Goal: Information Seeking & Learning: Learn about a topic

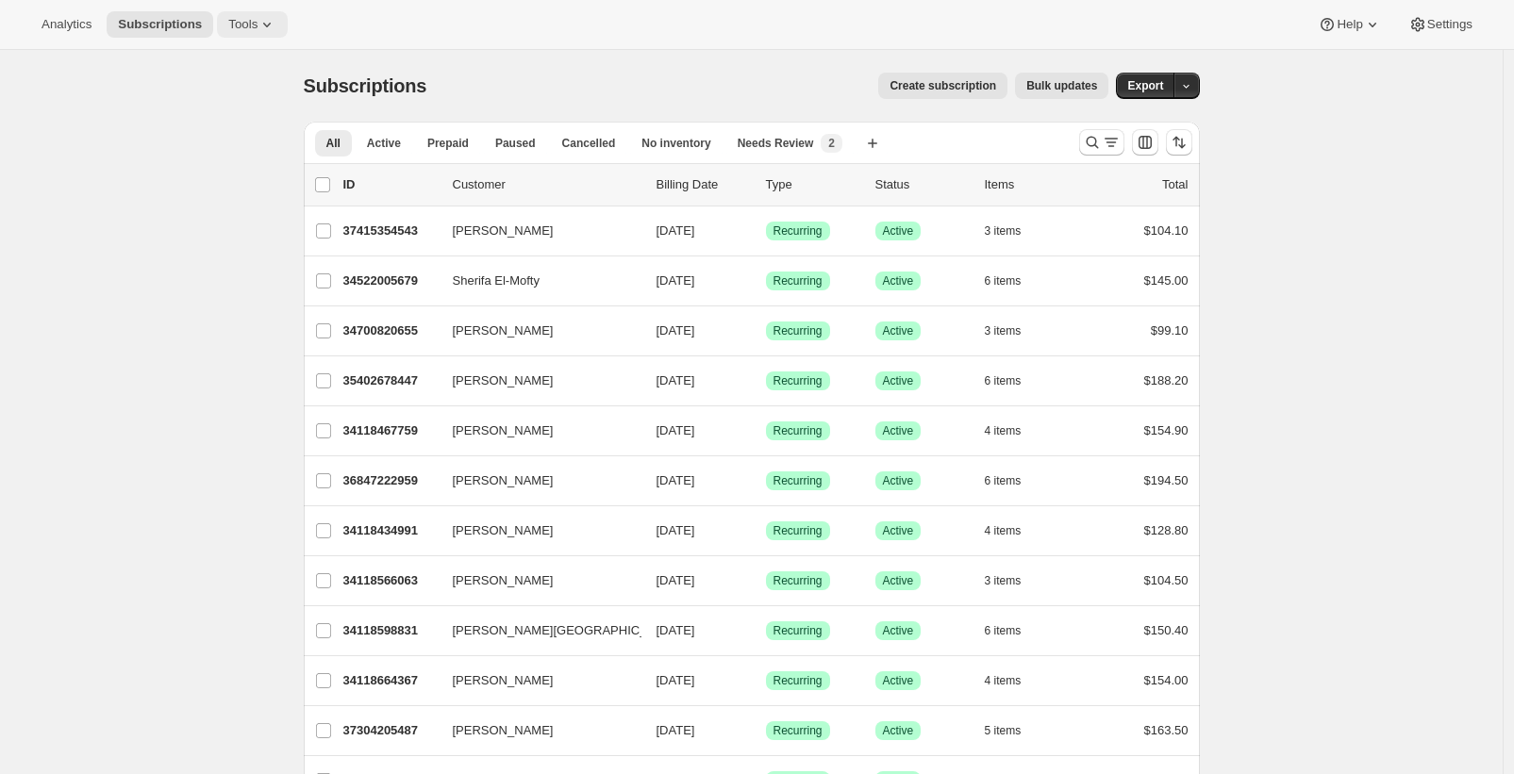
click at [255, 28] on span "Tools" at bounding box center [242, 24] width 29 height 15
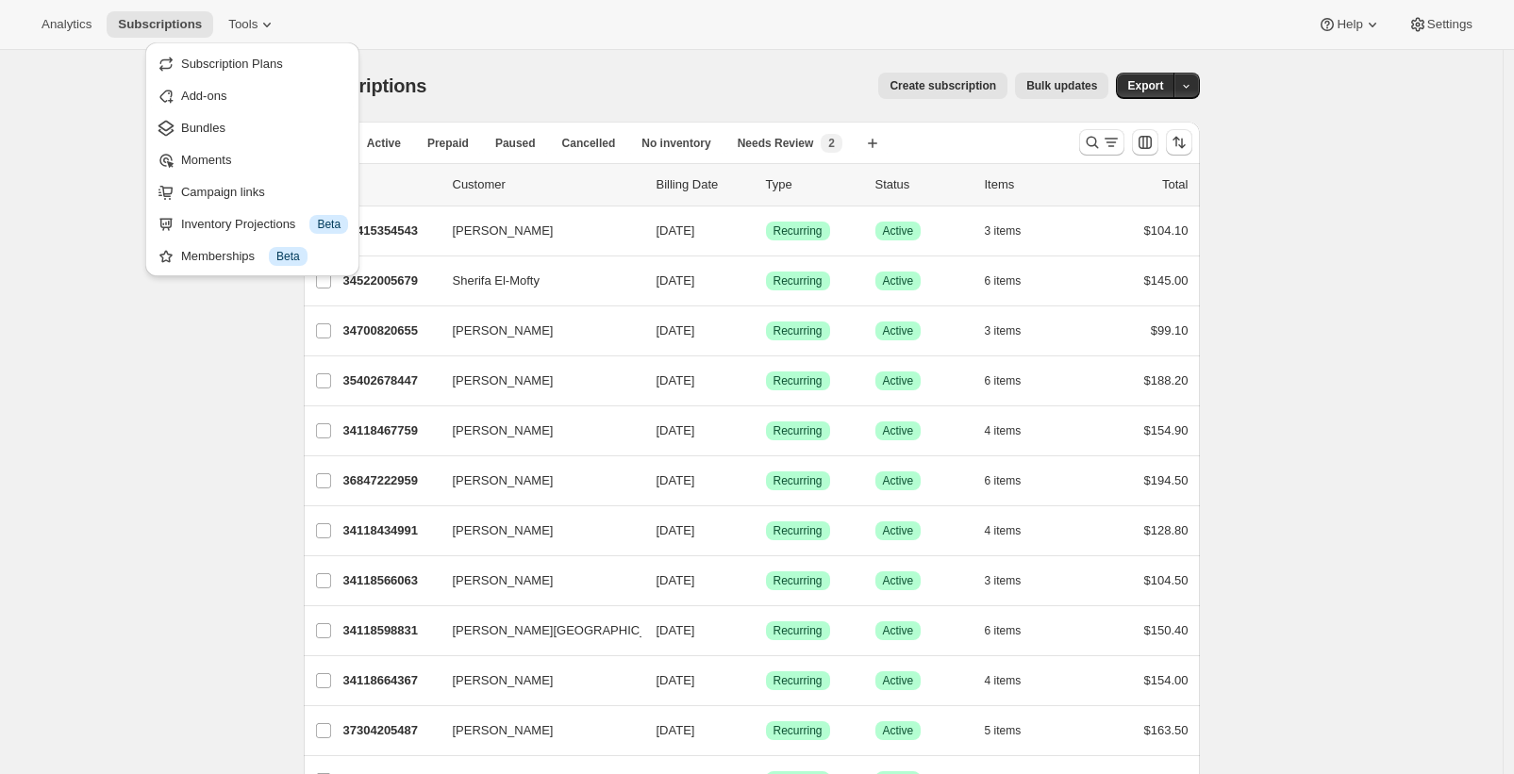
click at [254, 39] on div "Subscription Plans Add-ons Bundles Moments Campaign links Inventory Projections…" at bounding box center [252, 165] width 229 height 254
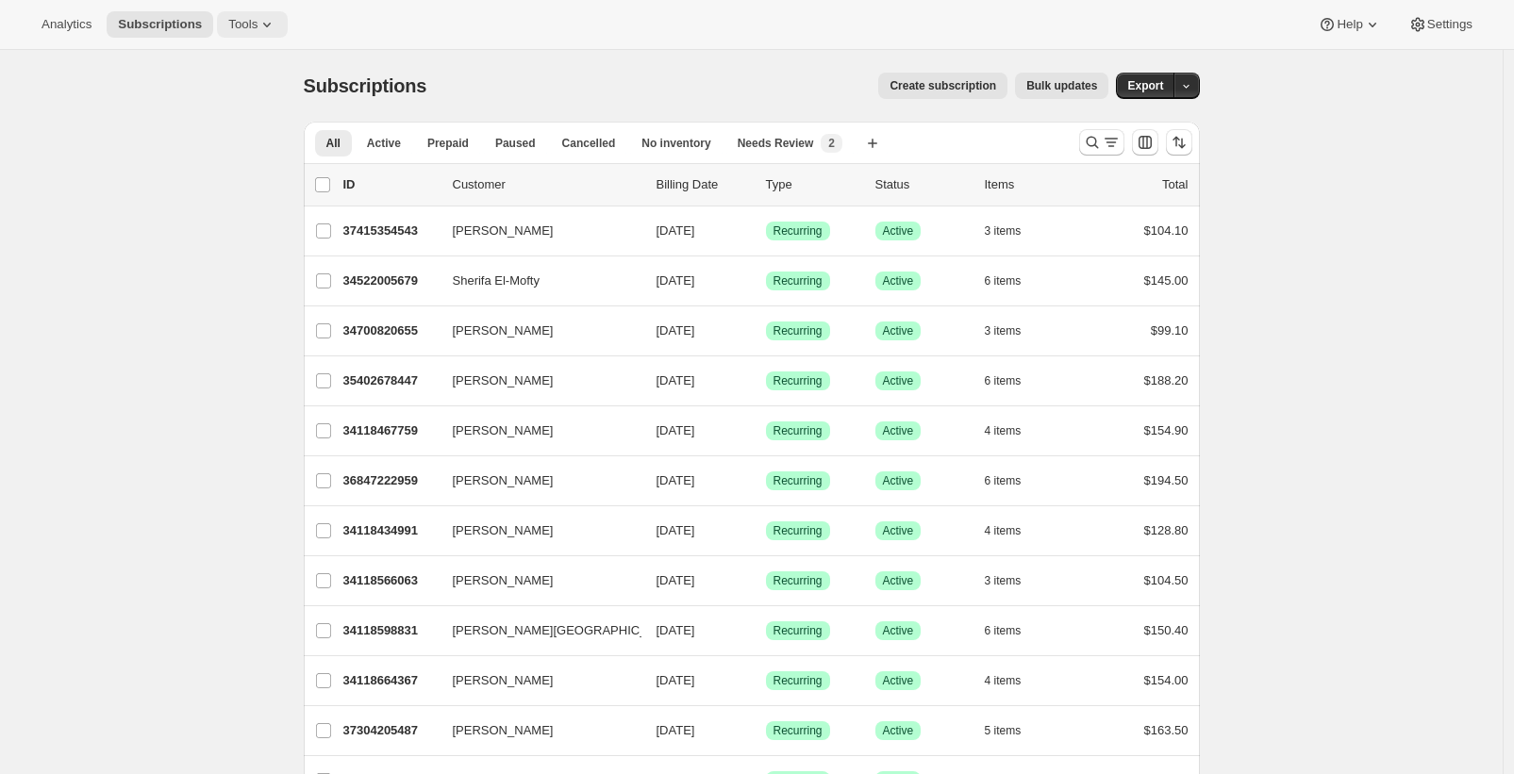
click at [253, 33] on button "Tools" at bounding box center [252, 24] width 71 height 26
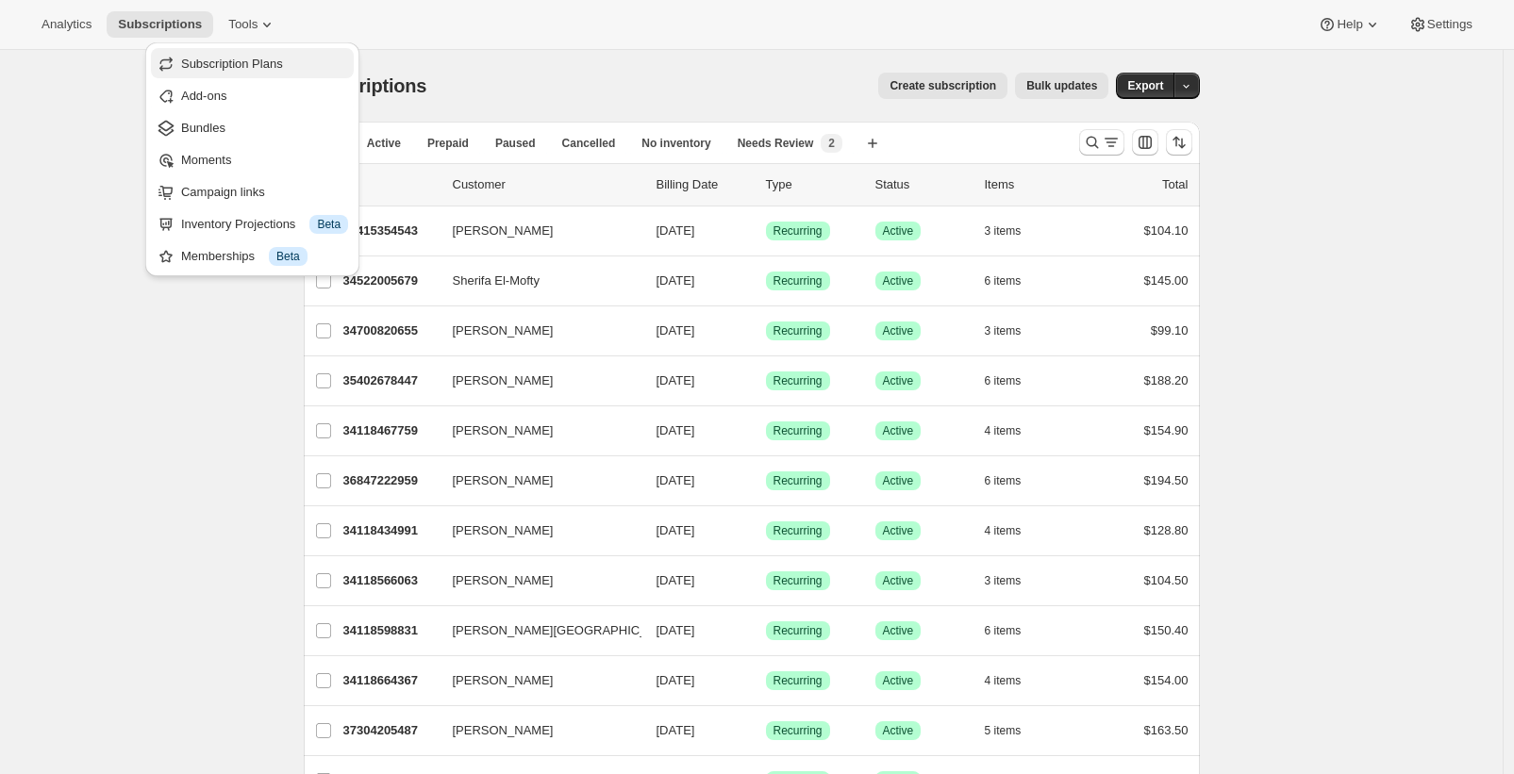
click at [250, 58] on span "Subscription Plans" at bounding box center [232, 64] width 102 height 14
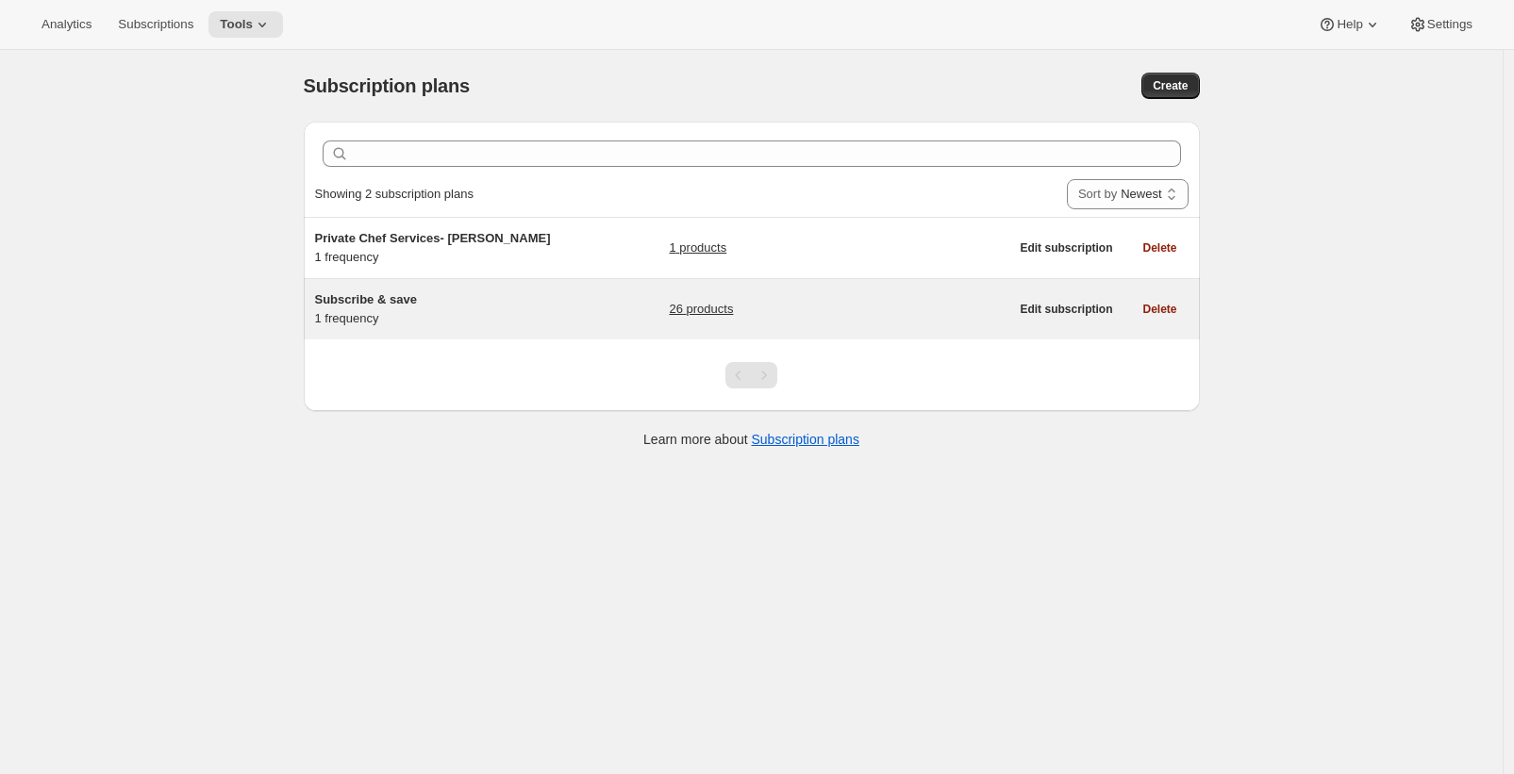
click at [410, 296] on span "Subscribe & save" at bounding box center [366, 299] width 102 height 14
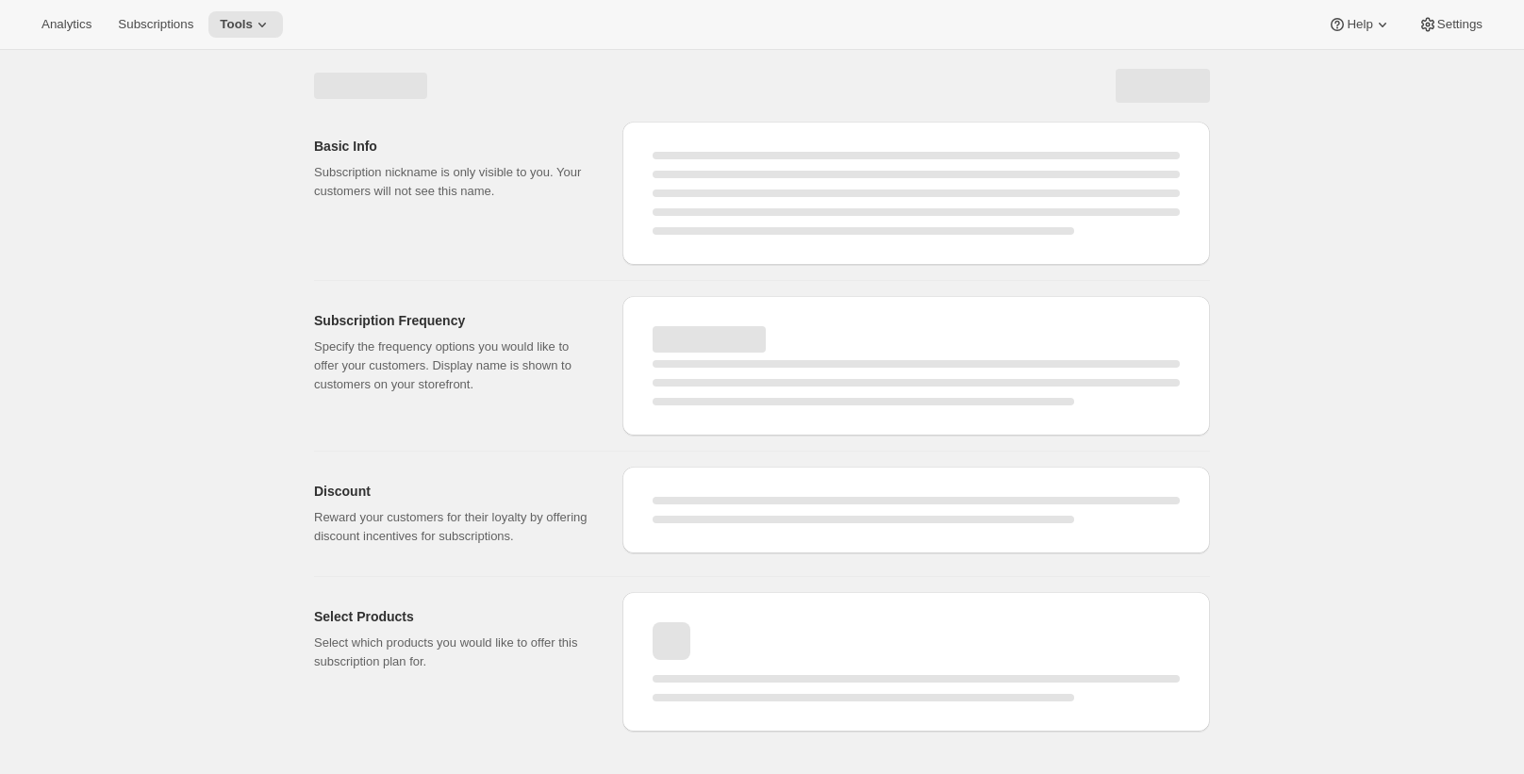
select select "WEEK"
select select "MONTH"
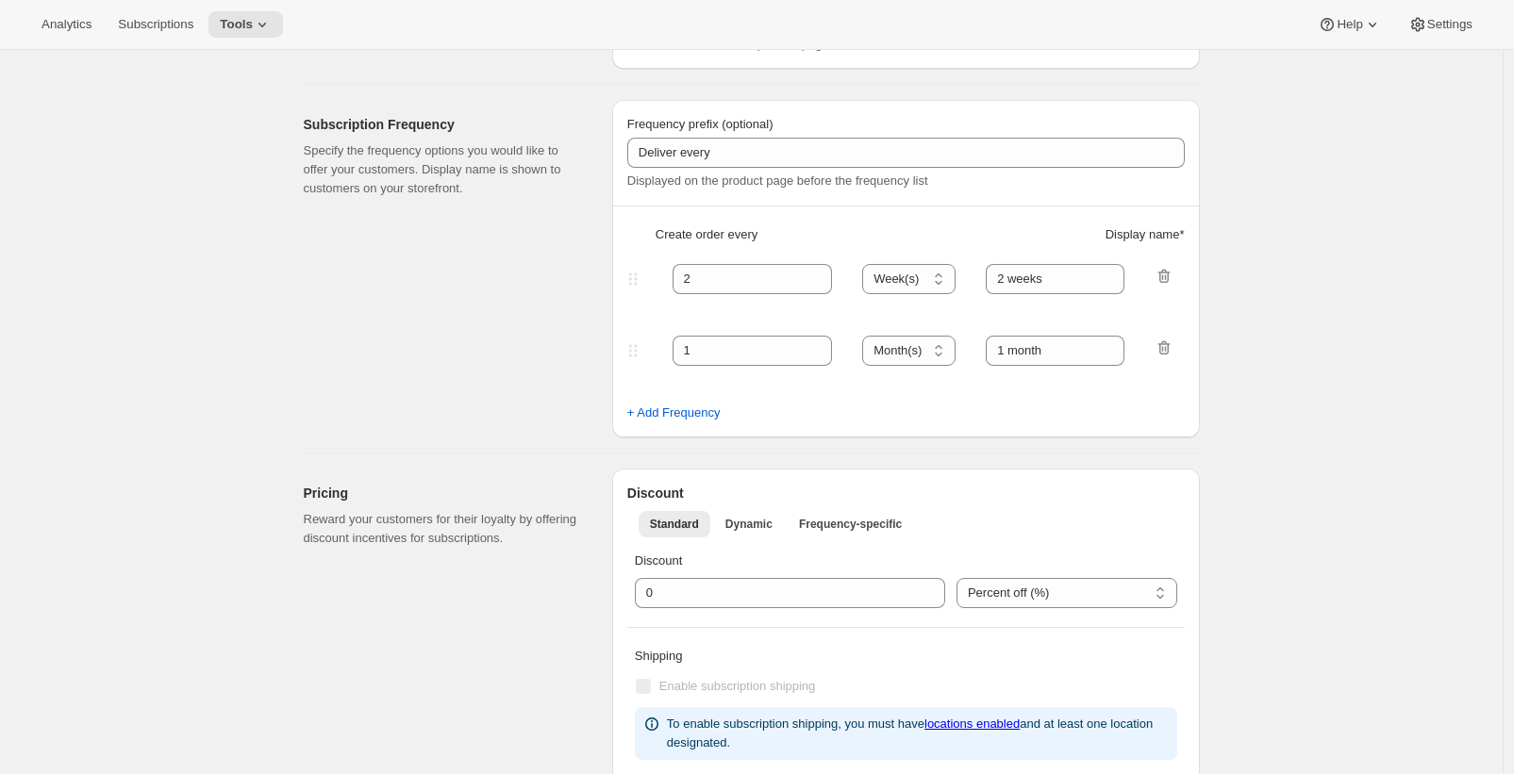
type input "Subscribe & Save 10%"
type input "1"
type input "Weekly Subscription (10% discount)"
type input "10"
type input "No obligation, modify, pause, or cancel your subscription anytime."
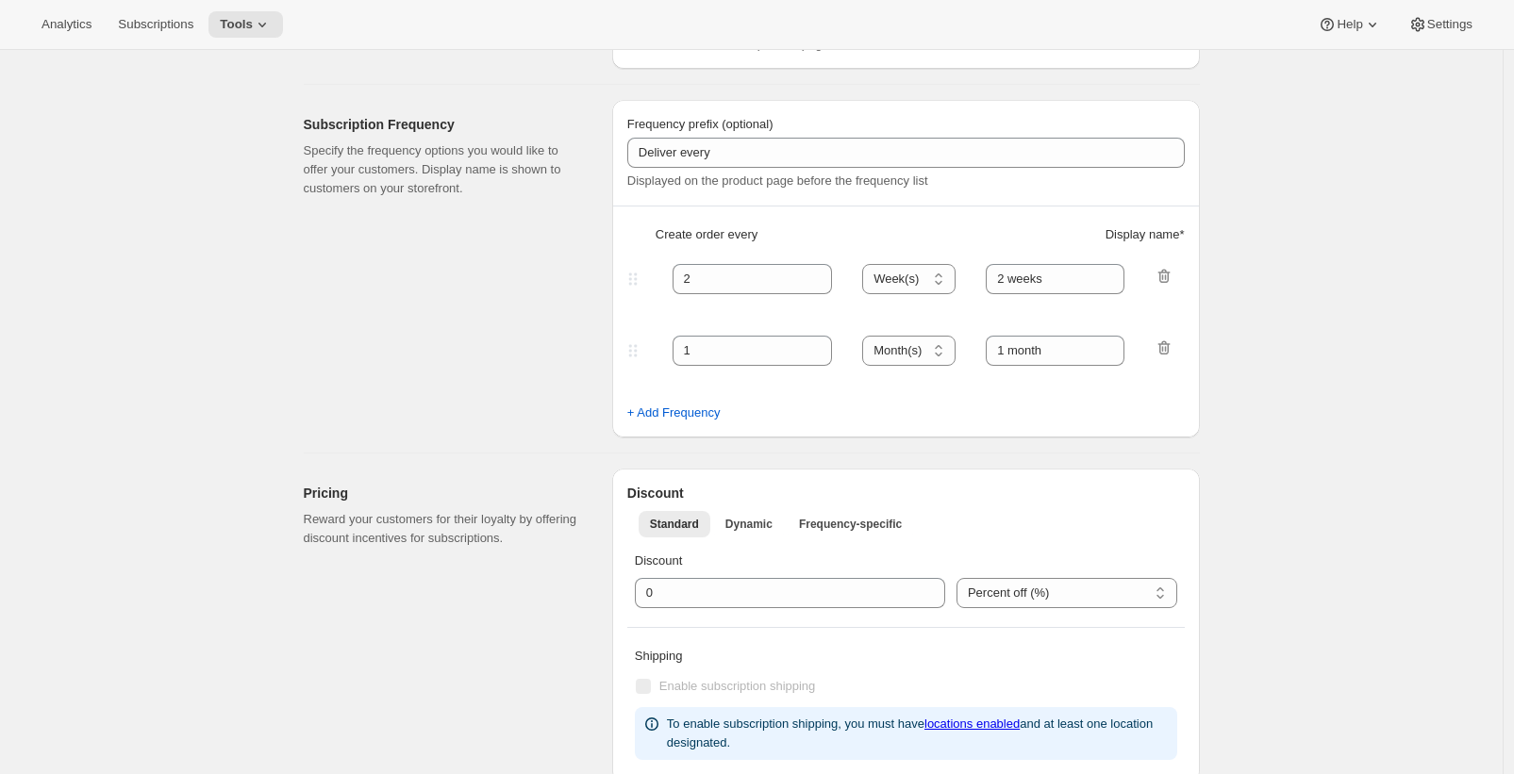
checkbox input "true"
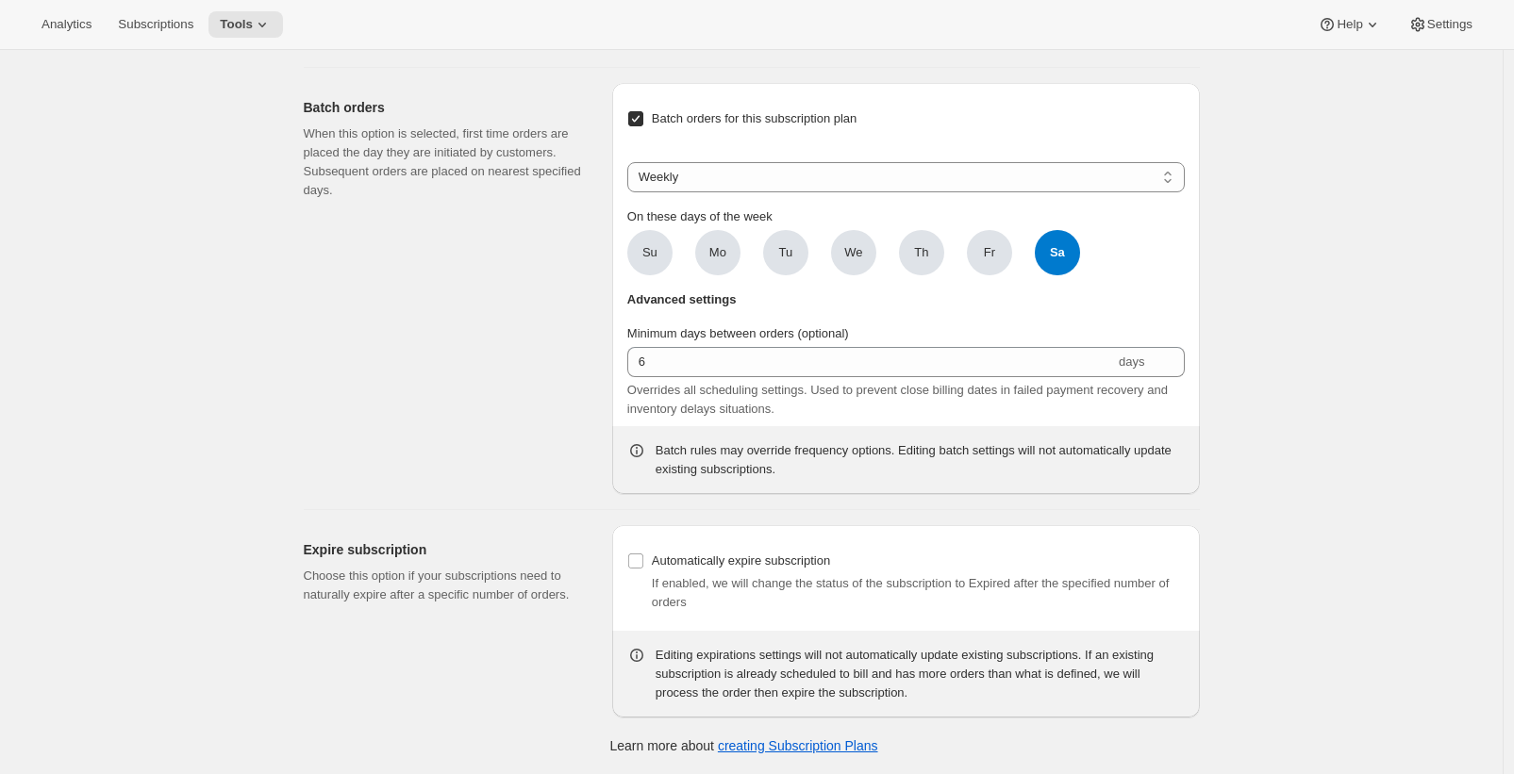
scroll to position [2268, 0]
click at [1434, 18] on span "Settings" at bounding box center [1449, 24] width 45 height 15
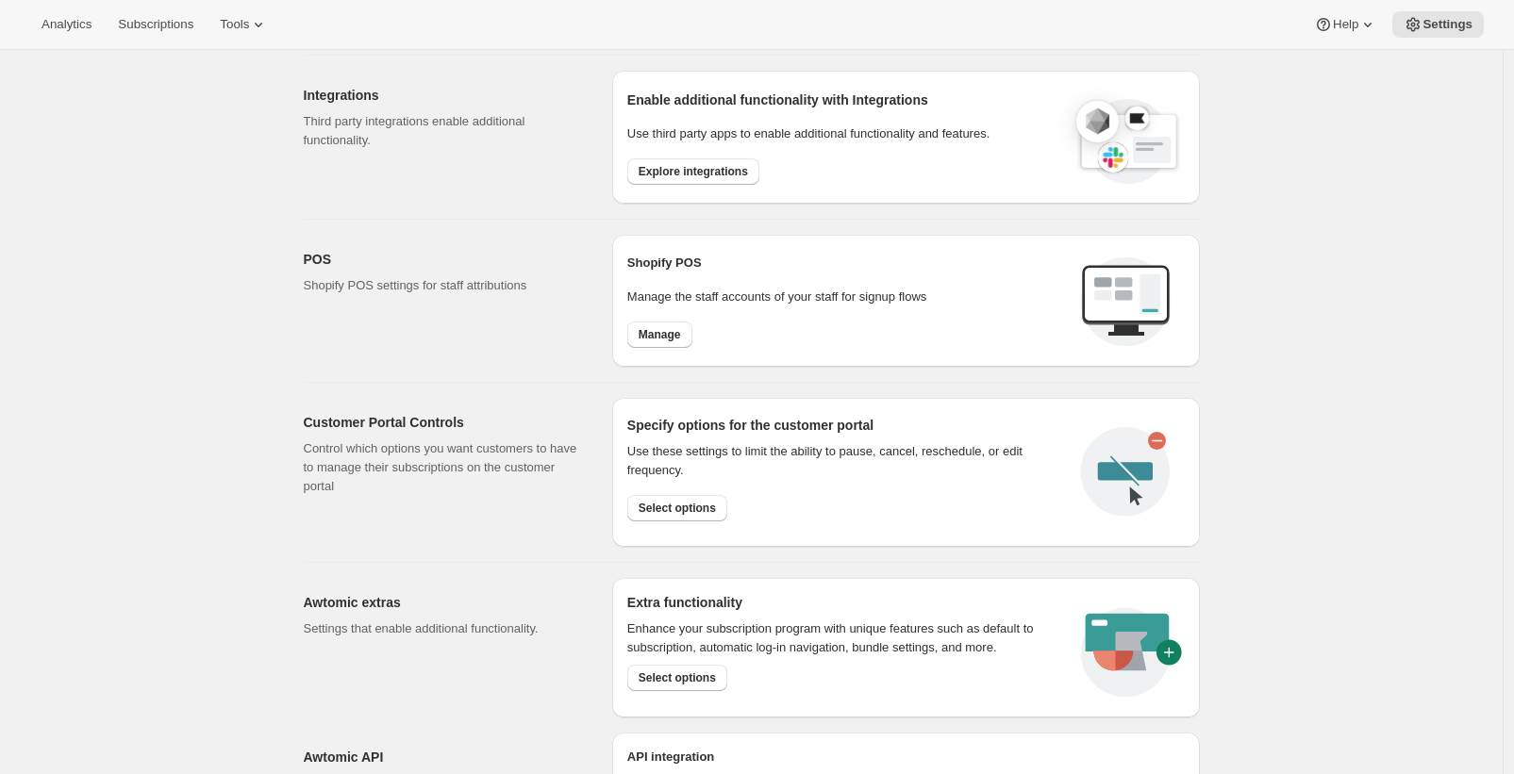
scroll to position [589, 0]
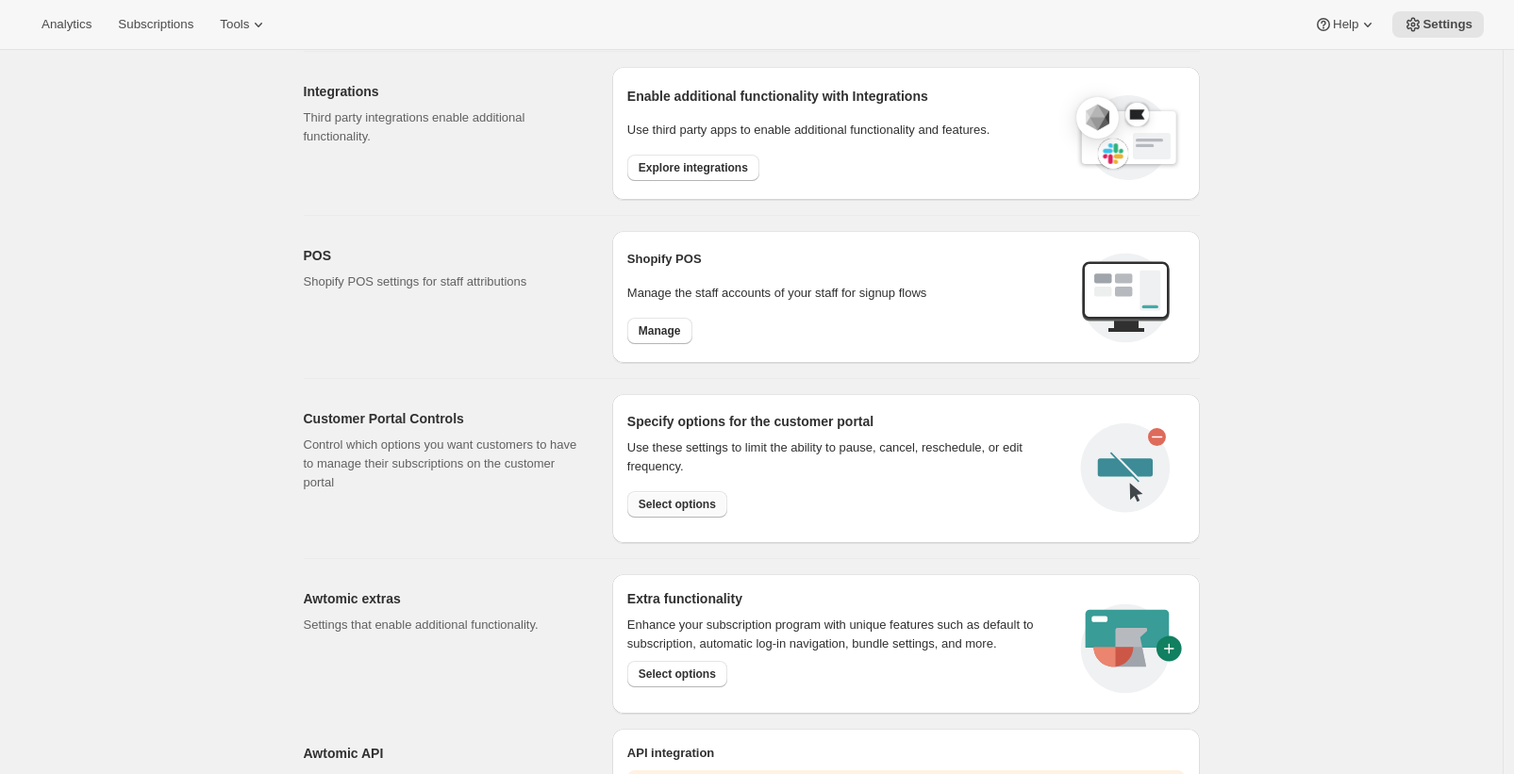
click at [677, 499] on span "Select options" at bounding box center [677, 504] width 77 height 15
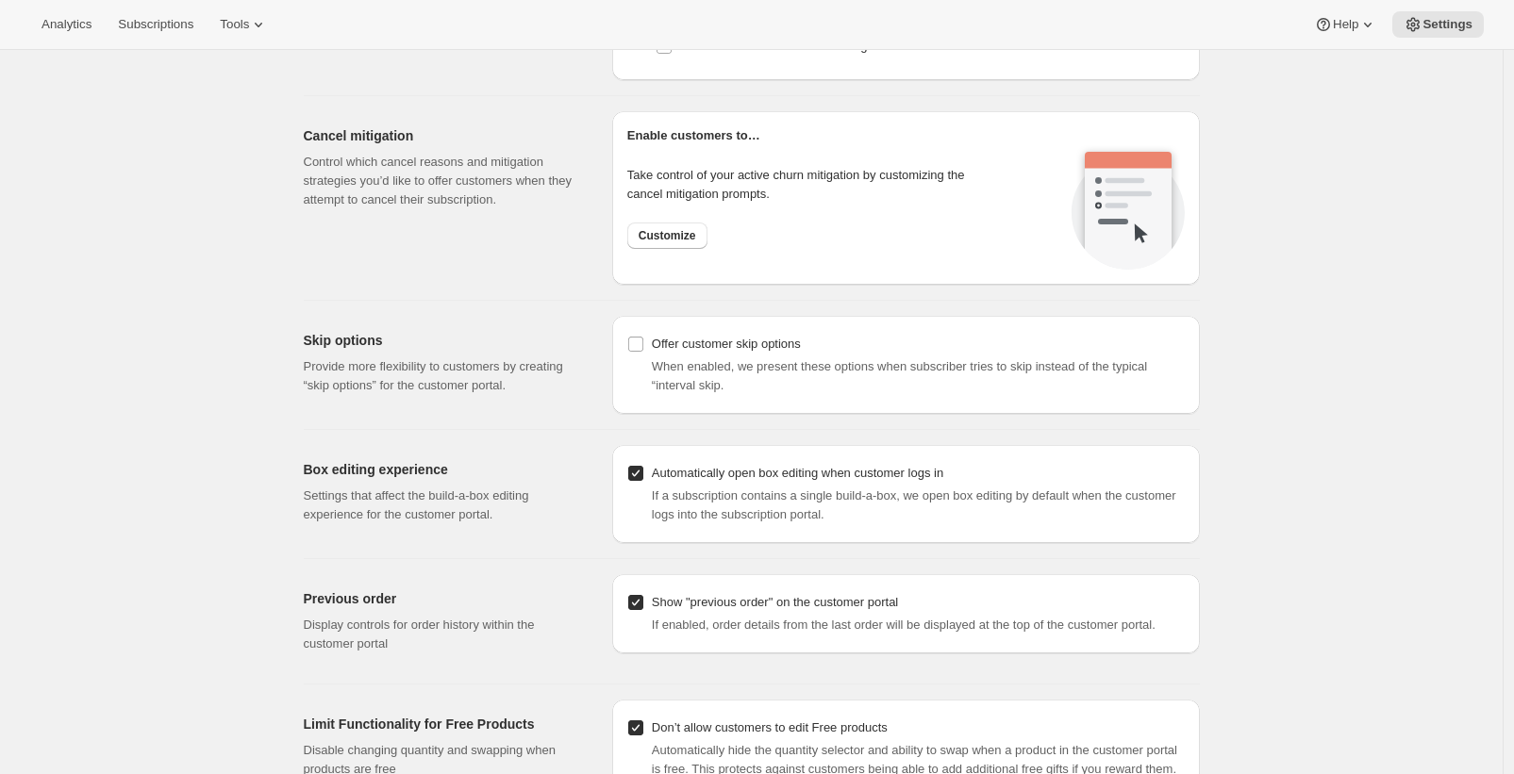
scroll to position [1824, 0]
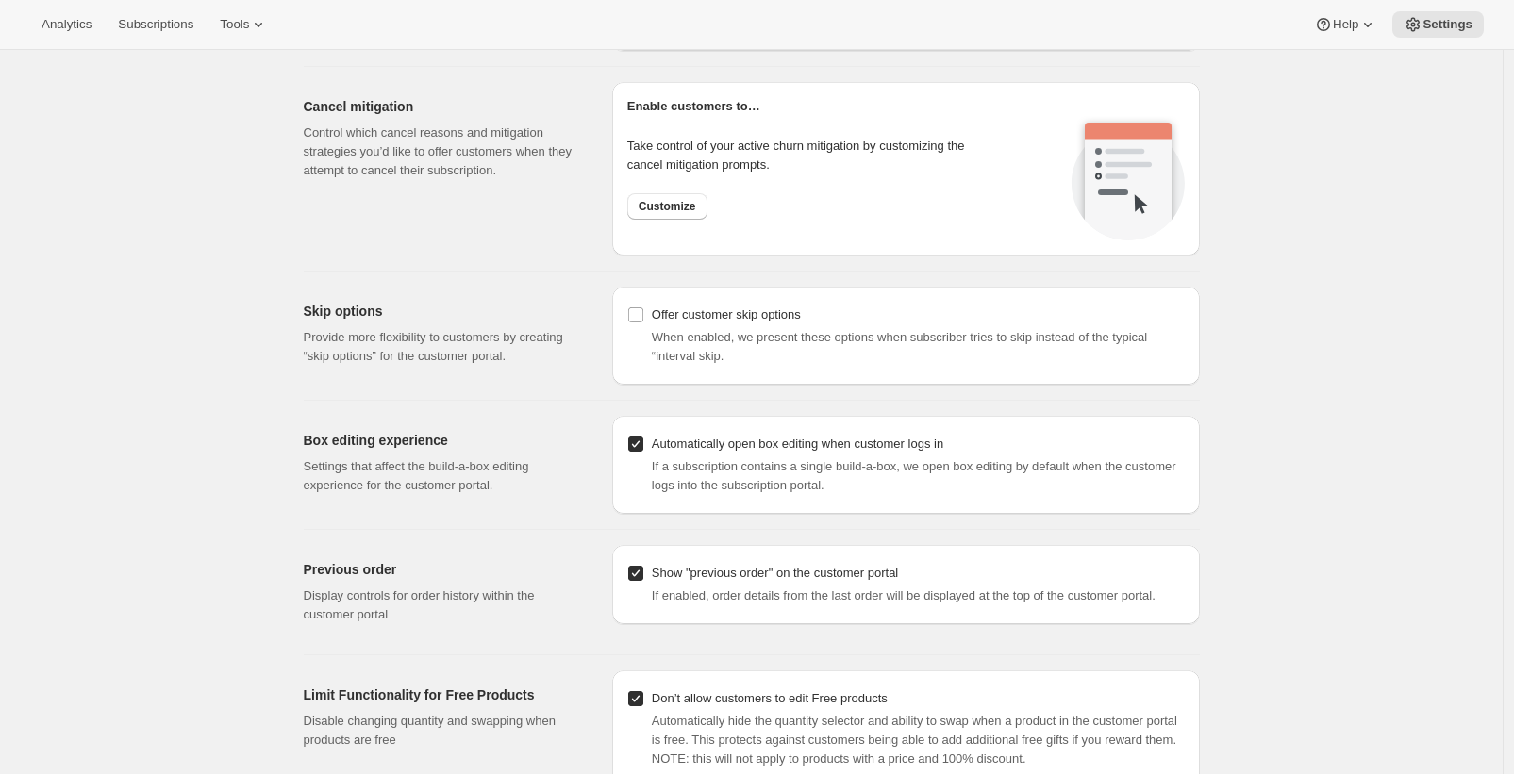
click at [643, 445] on input "Automatically open box editing when customer logs in" at bounding box center [635, 444] width 15 height 15
checkbox input "false"
click at [41, 37] on button "Analytics" at bounding box center [66, 24] width 73 height 26
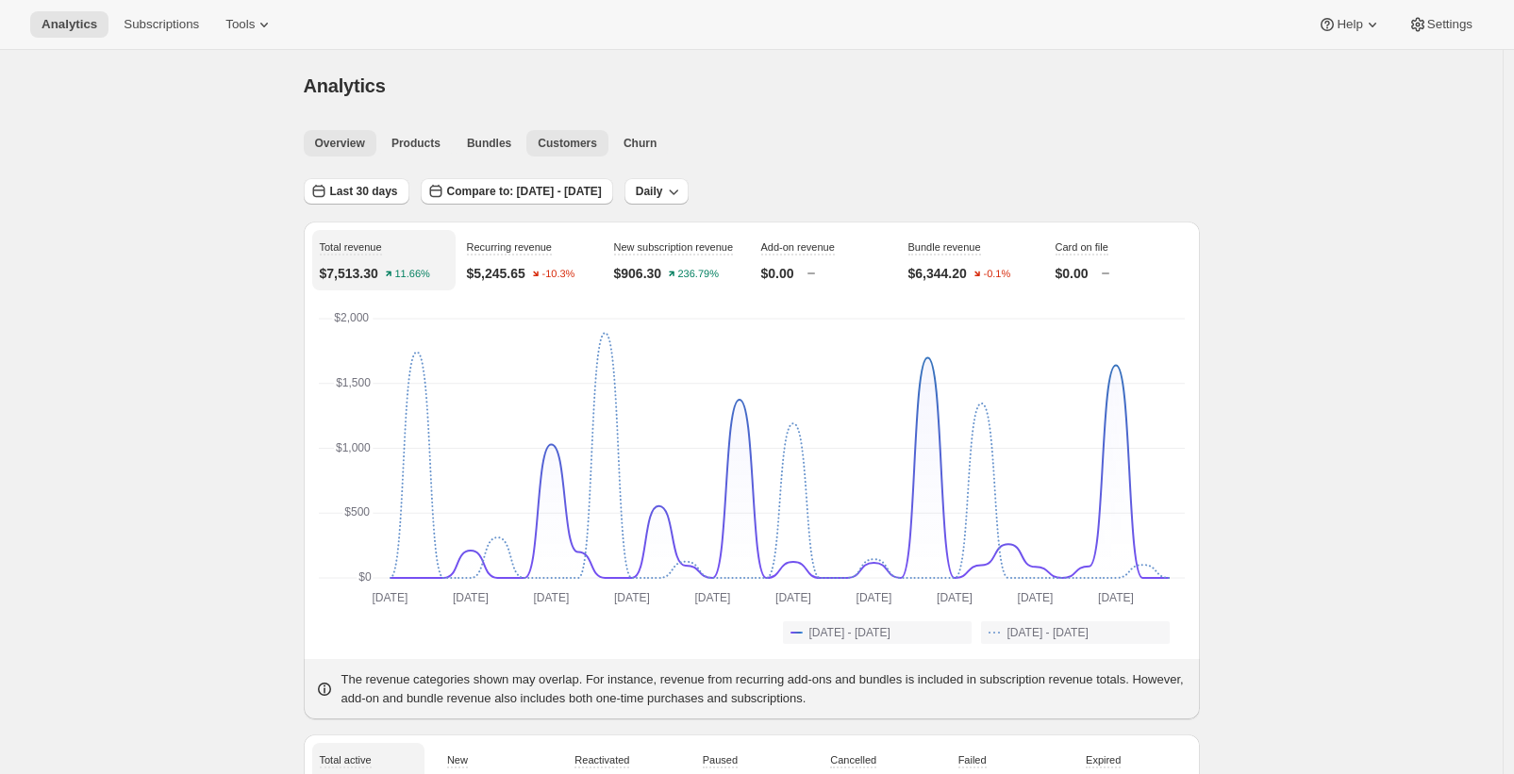
click at [579, 144] on span "Customers" at bounding box center [567, 143] width 59 height 15
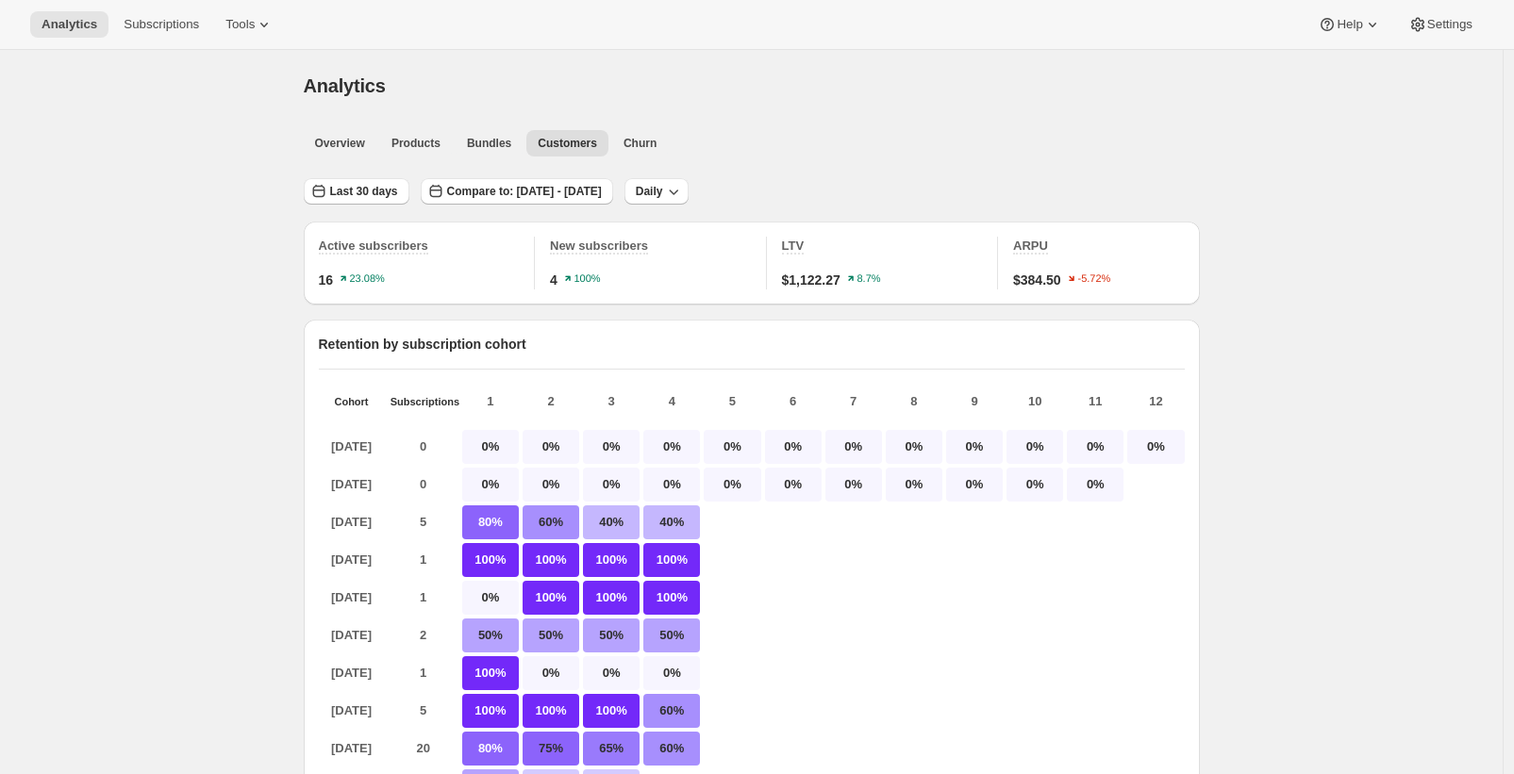
click at [826, 265] on div "LTV $1,122.27 8.7%" at bounding box center [890, 263] width 217 height 53
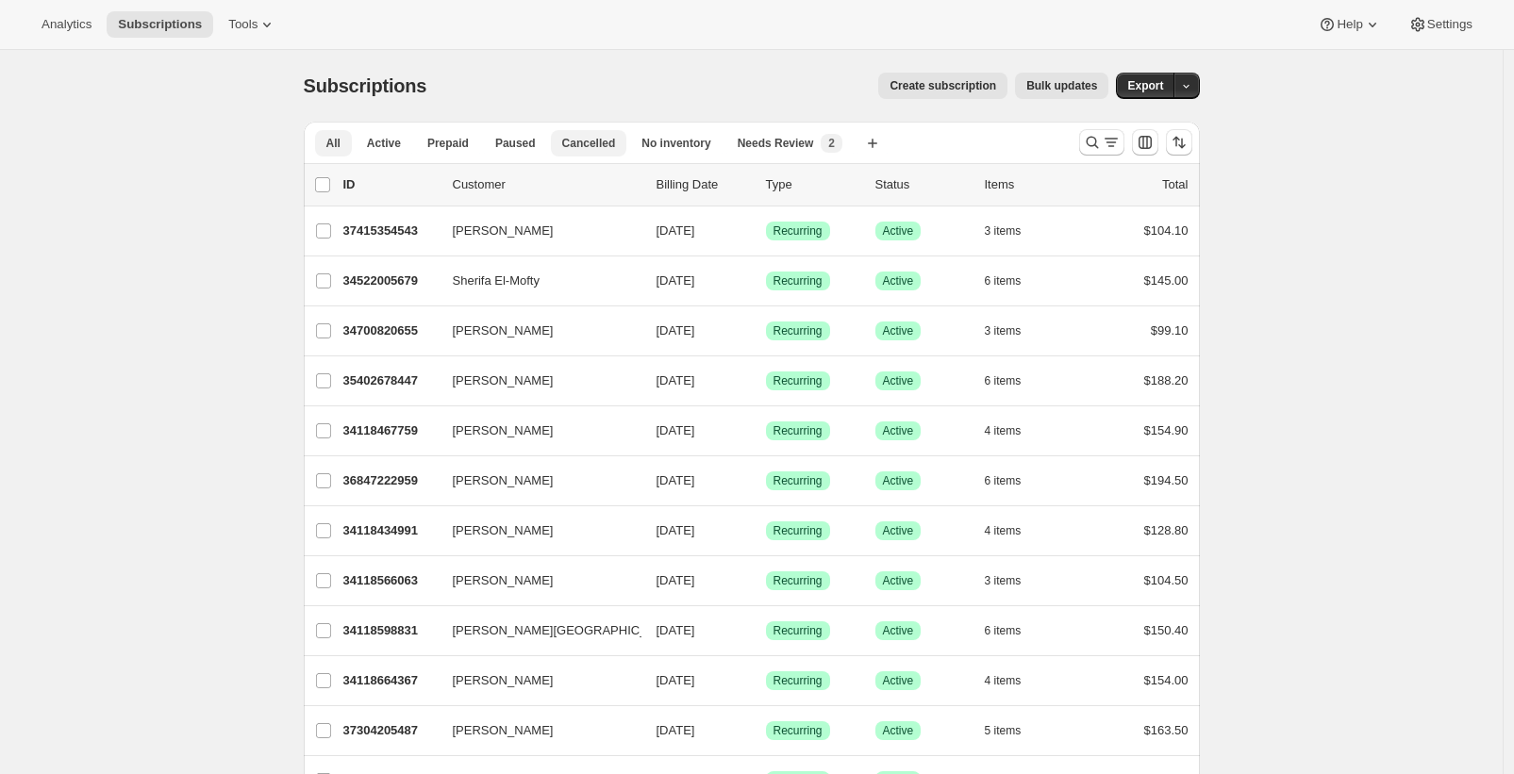
click at [609, 143] on span "Cancelled" at bounding box center [589, 143] width 54 height 15
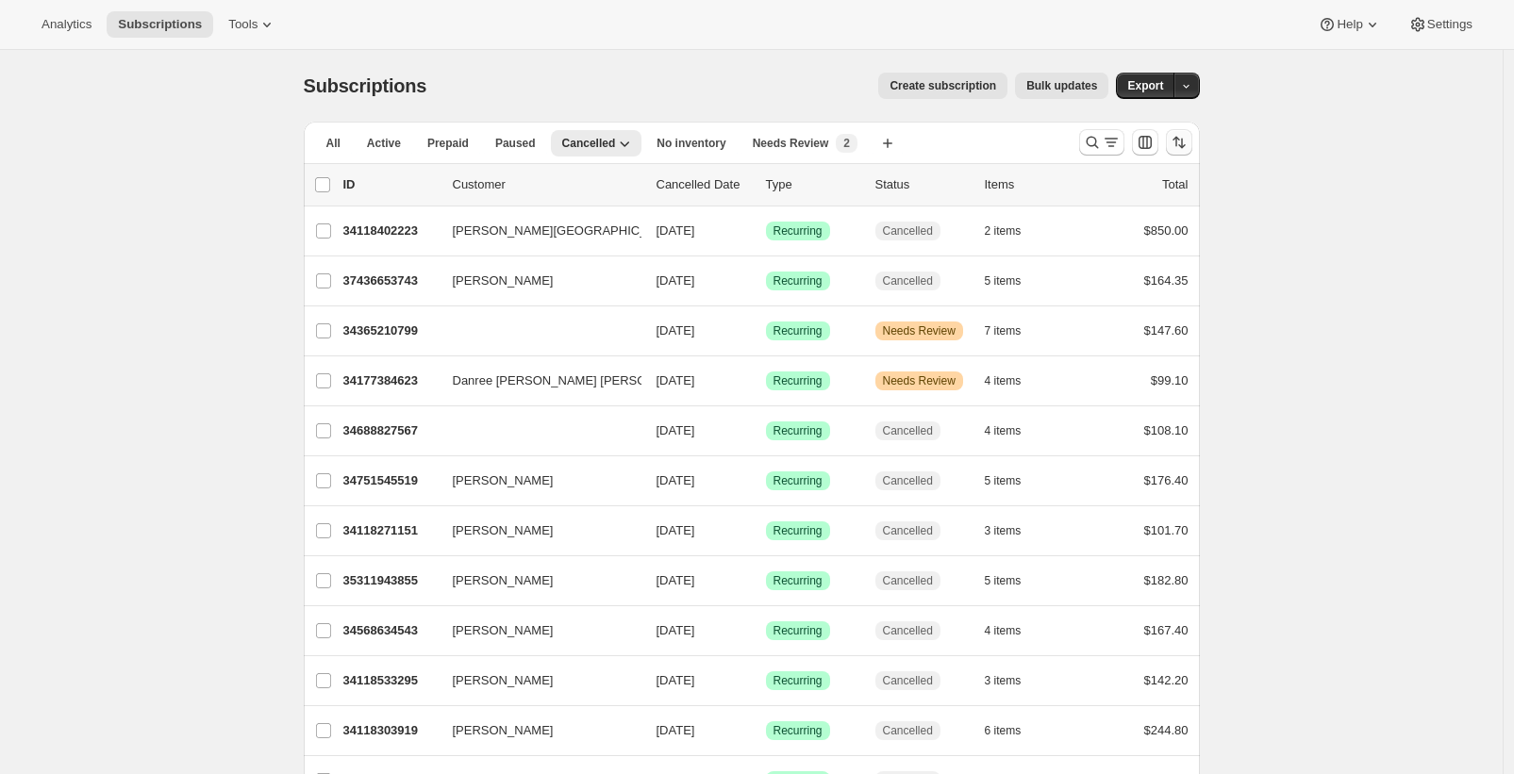
click at [1173, 144] on icon "Sort the results" at bounding box center [1179, 142] width 19 height 19
click at [224, 314] on div "Subscriptions. This page is ready Subscriptions Create subscription Bulk update…" at bounding box center [751, 730] width 1502 height 1361
click at [398, 141] on span "Active" at bounding box center [384, 143] width 34 height 15
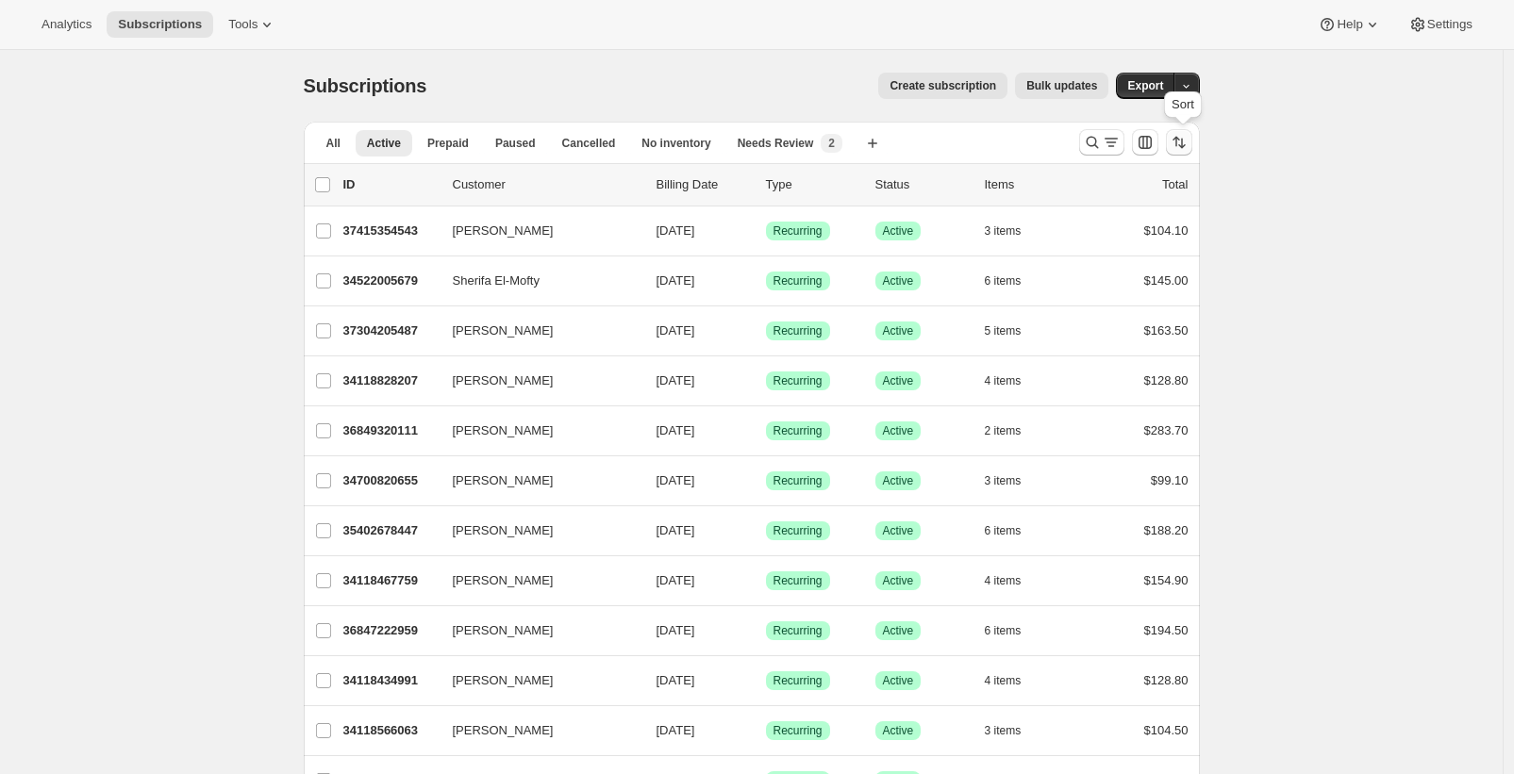
click at [1183, 152] on button "Sort the results" at bounding box center [1179, 142] width 26 height 26
click at [1148, 281] on span "Created date" at bounding box center [1128, 282] width 71 height 14
click at [1070, 276] on input "Created date" at bounding box center [1070, 275] width 1 height 1
radio input "true"
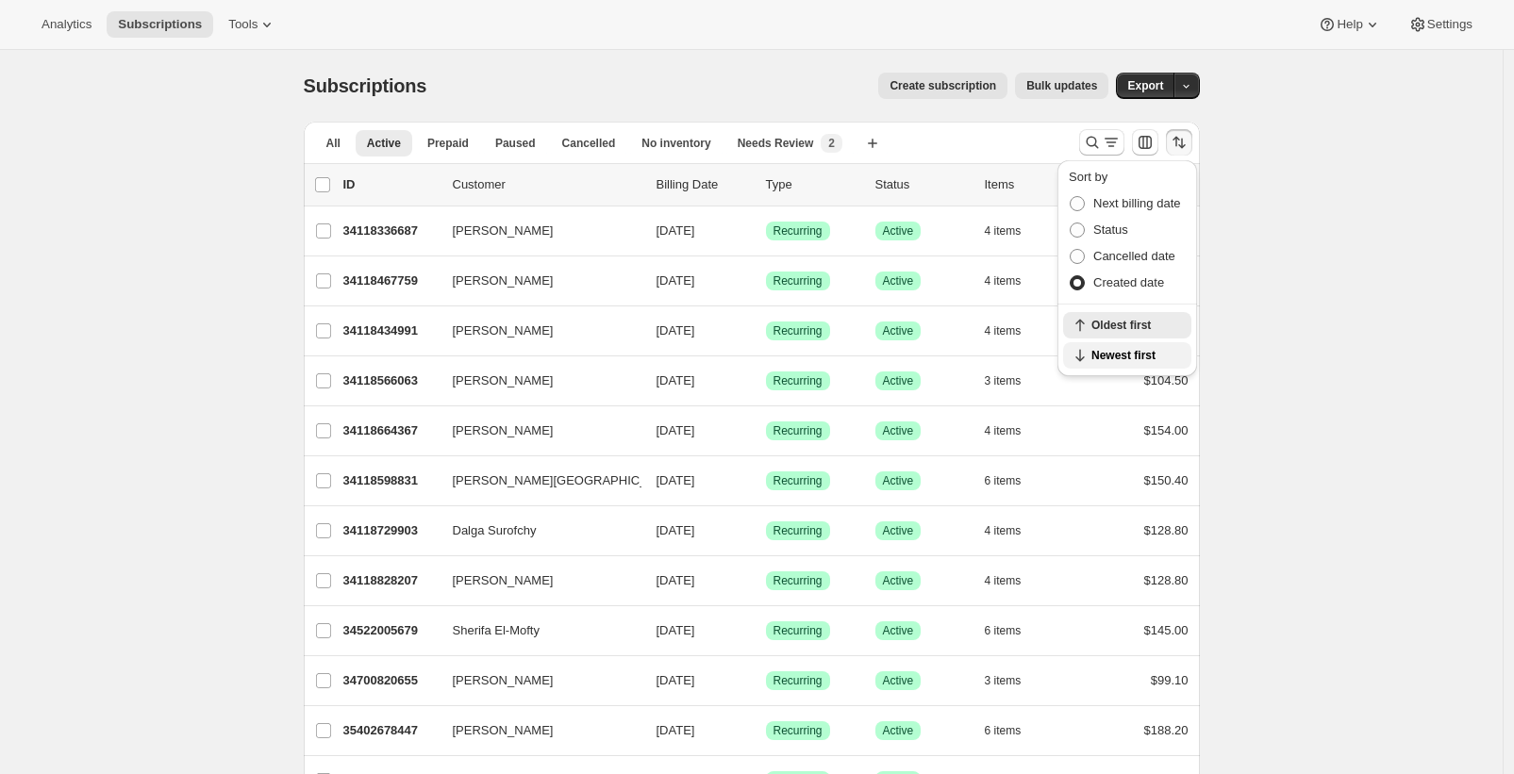
click at [1105, 350] on span "Newest first" at bounding box center [1135, 355] width 89 height 15
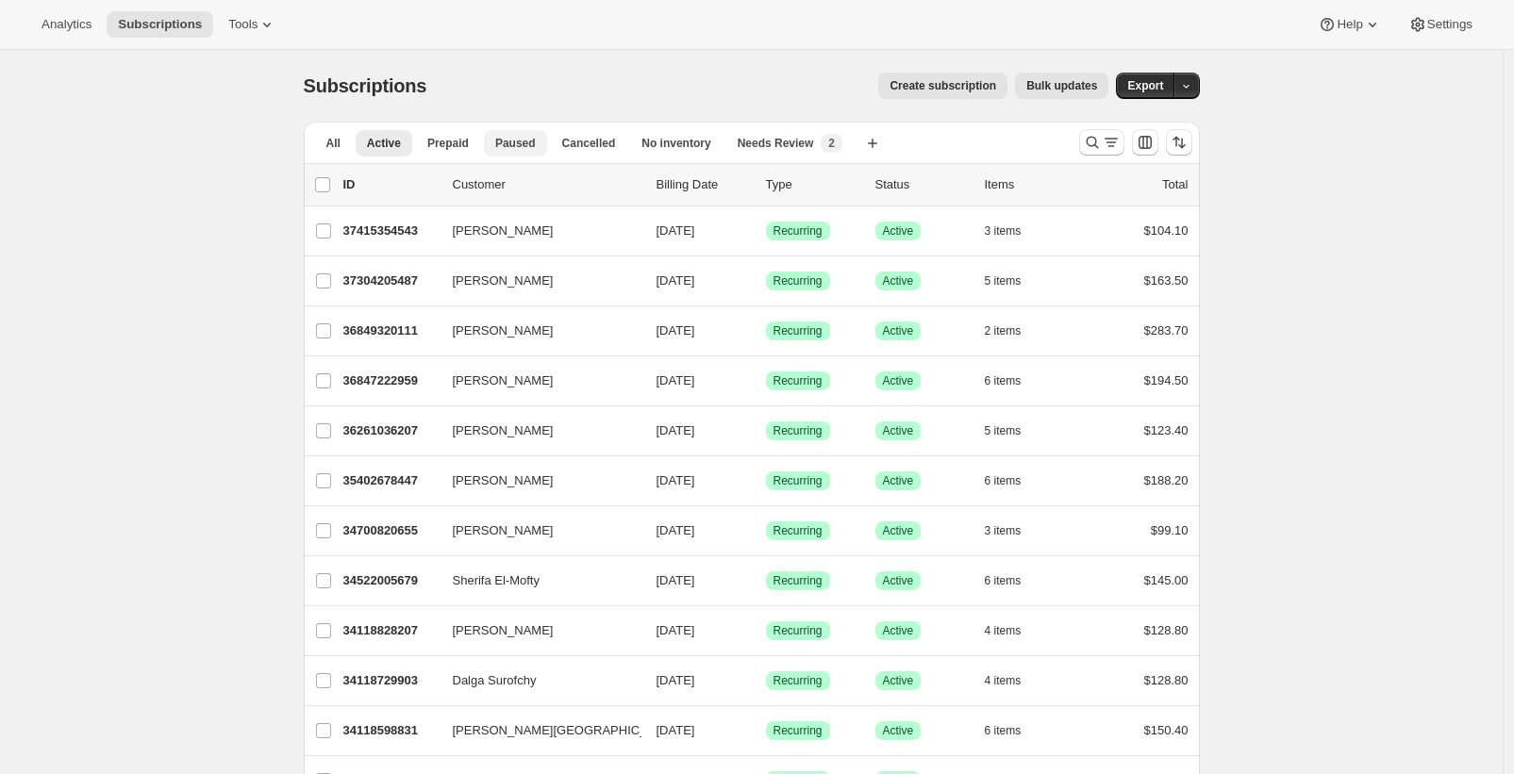
click at [536, 144] on span "Paused" at bounding box center [515, 143] width 41 height 15
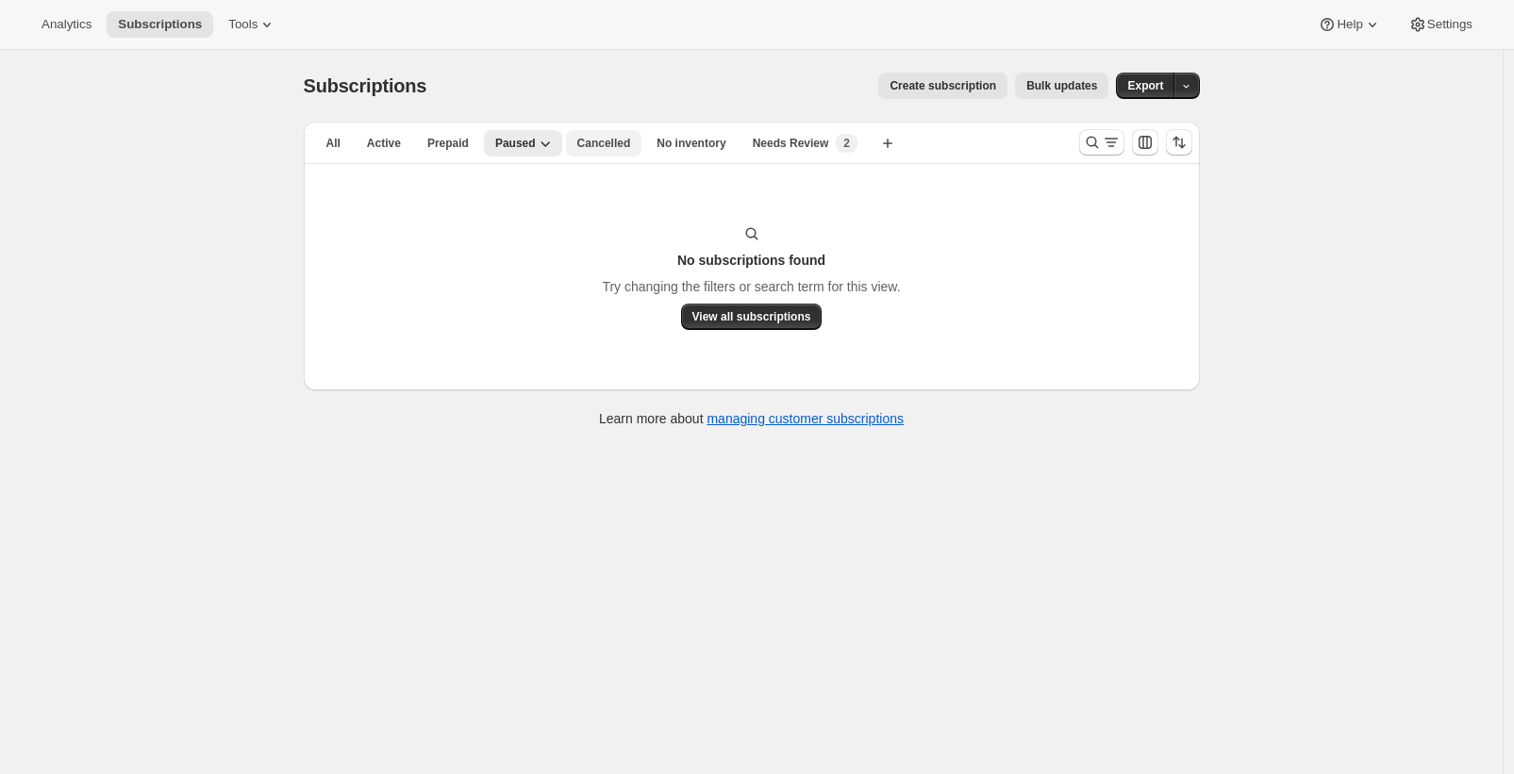
click at [621, 142] on span "Cancelled" at bounding box center [604, 143] width 54 height 15
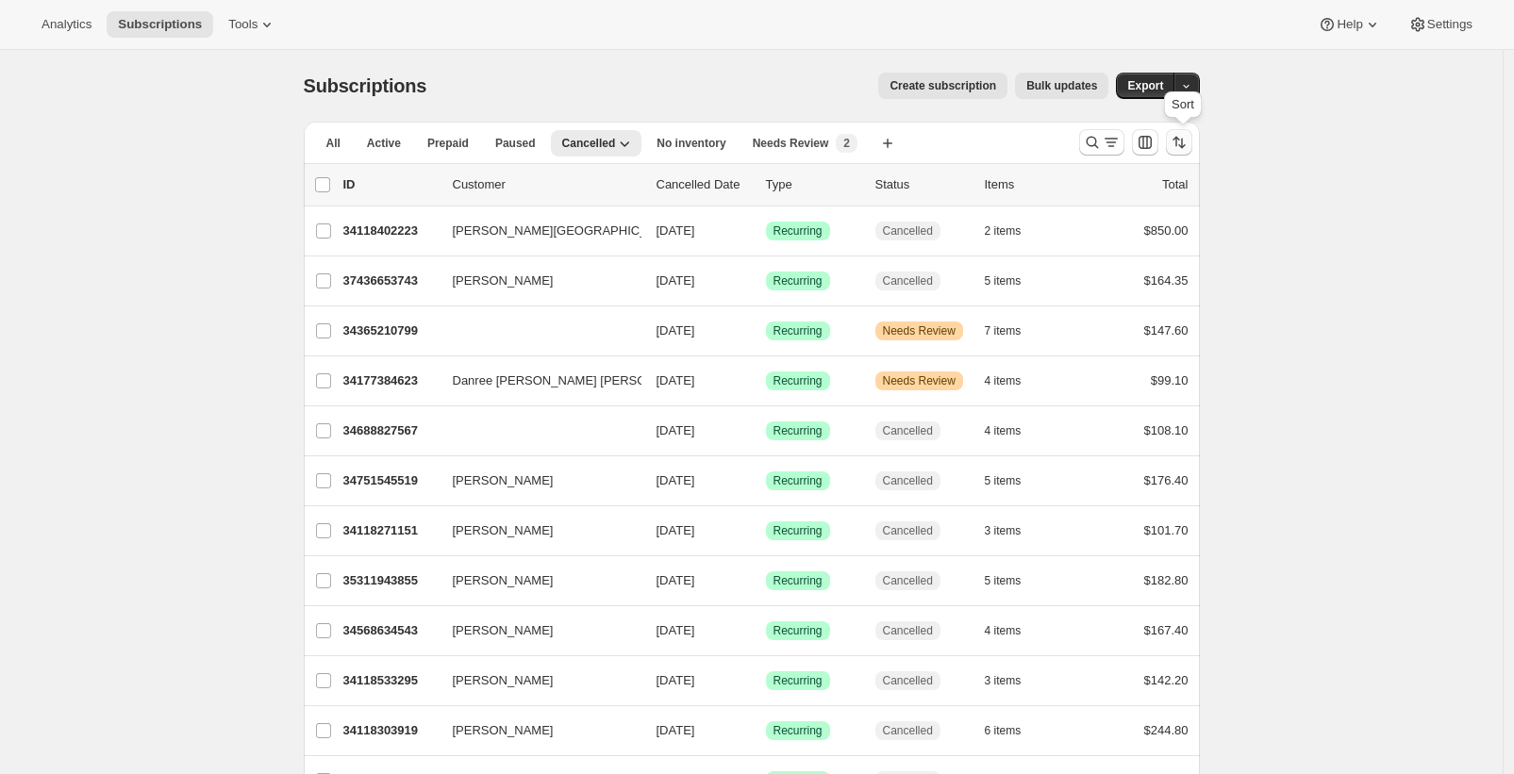
click at [1185, 153] on button "Sort the results" at bounding box center [1179, 142] width 26 height 26
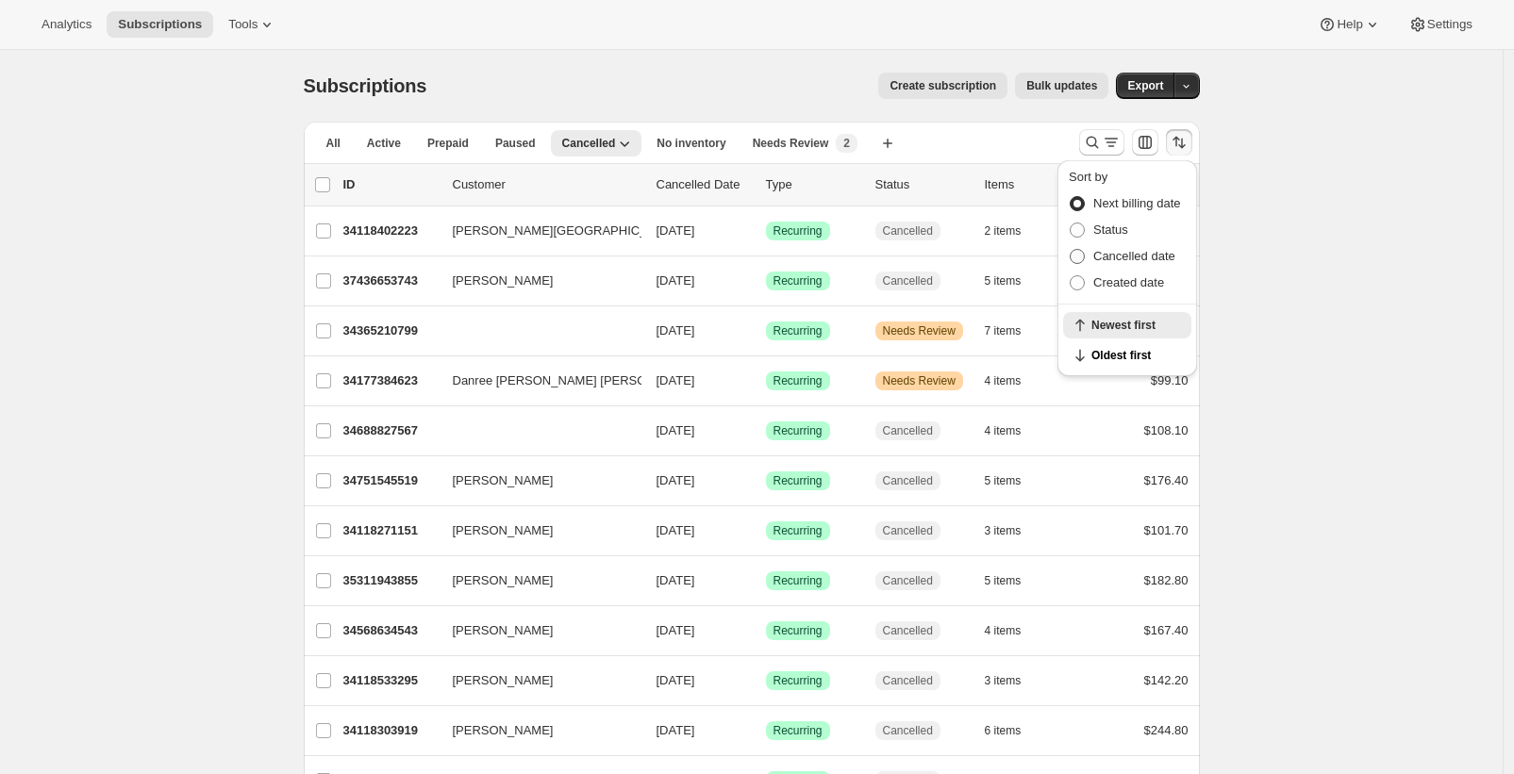
click at [1114, 257] on span "Cancelled date" at bounding box center [1134, 256] width 82 height 14
click at [1070, 250] on input "Cancelled date" at bounding box center [1070, 249] width 1 height 1
radio input "true"
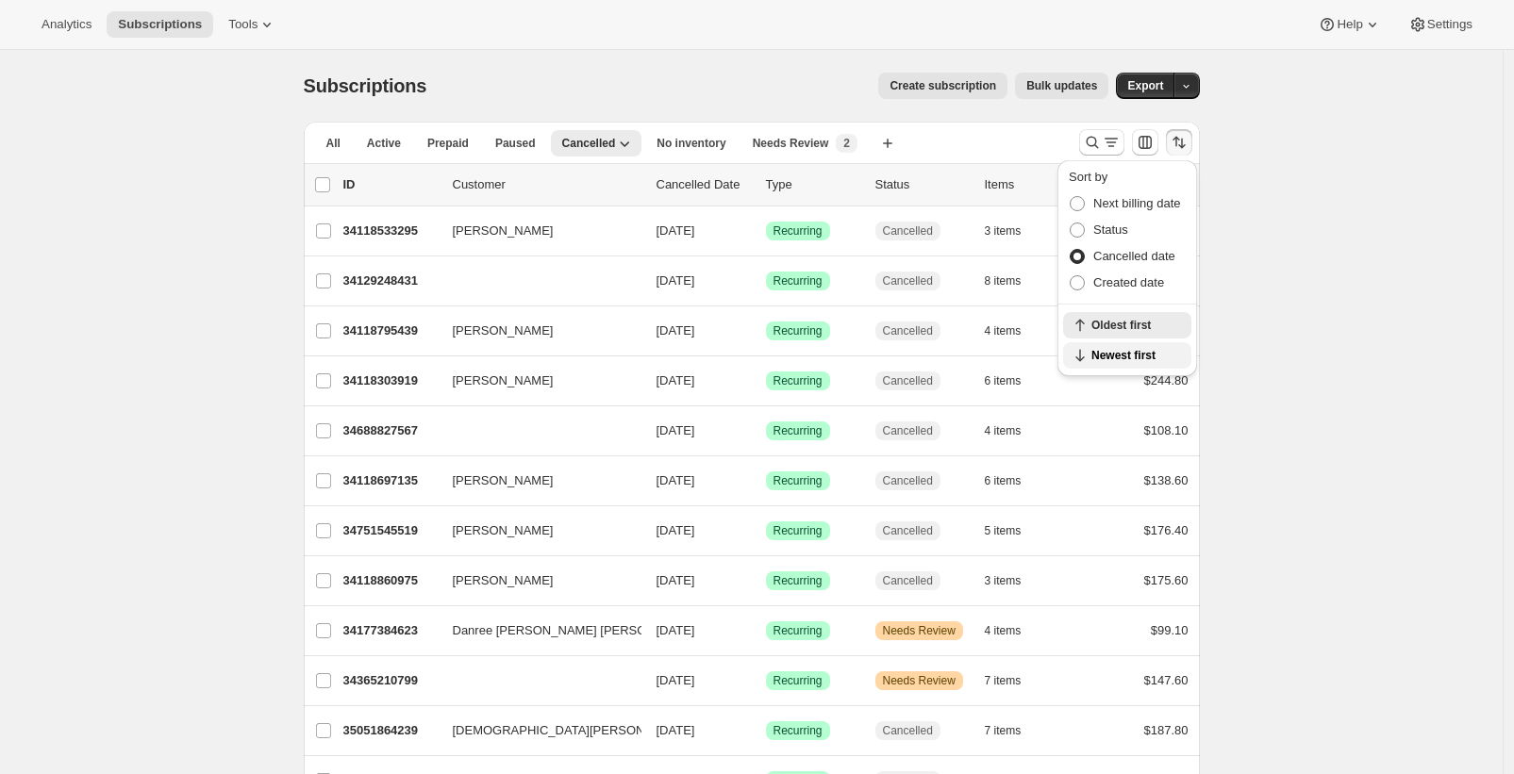
click at [1120, 356] on span "Newest first" at bounding box center [1135, 355] width 89 height 15
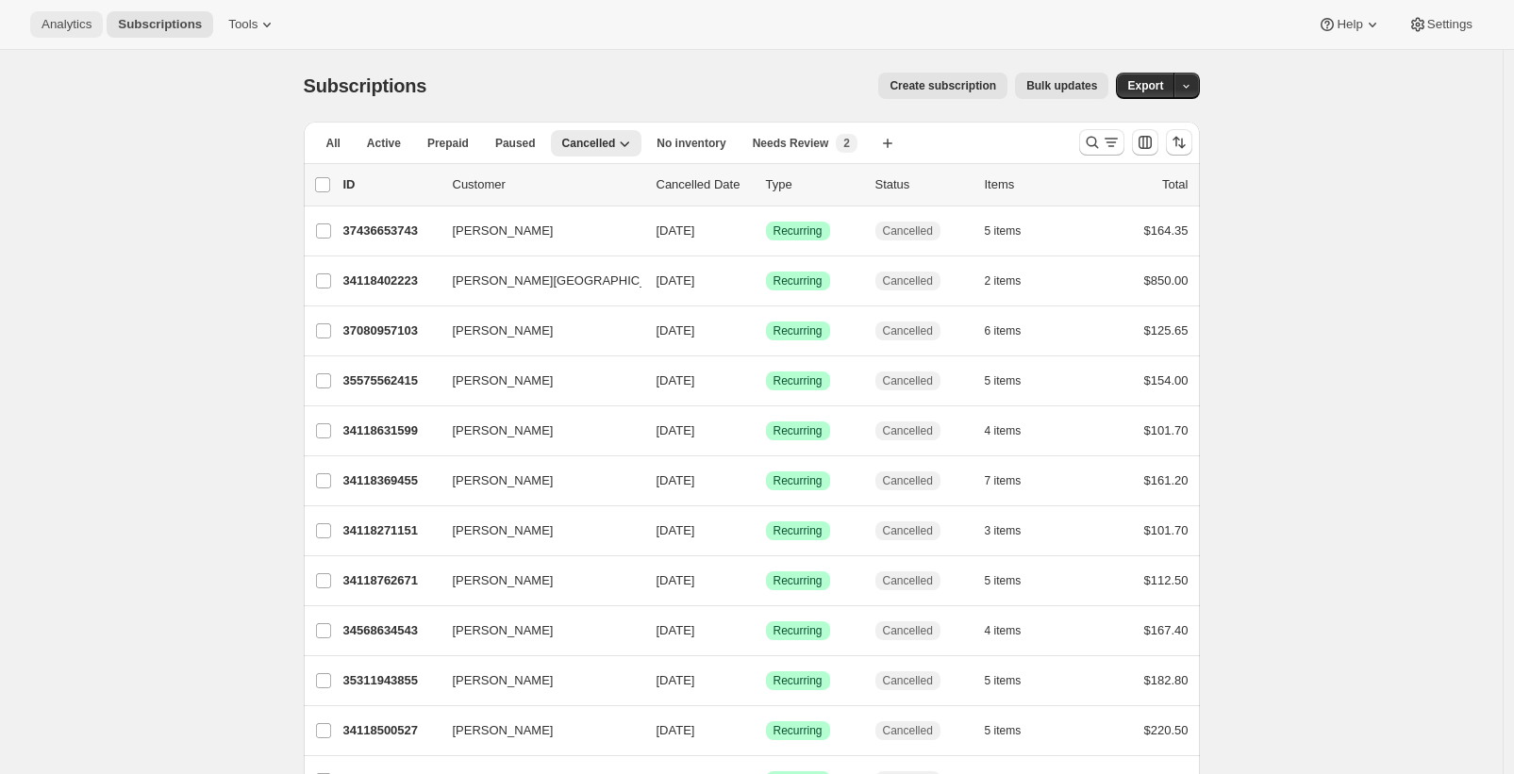
click at [91, 25] on span "Analytics" at bounding box center [66, 24] width 50 height 15
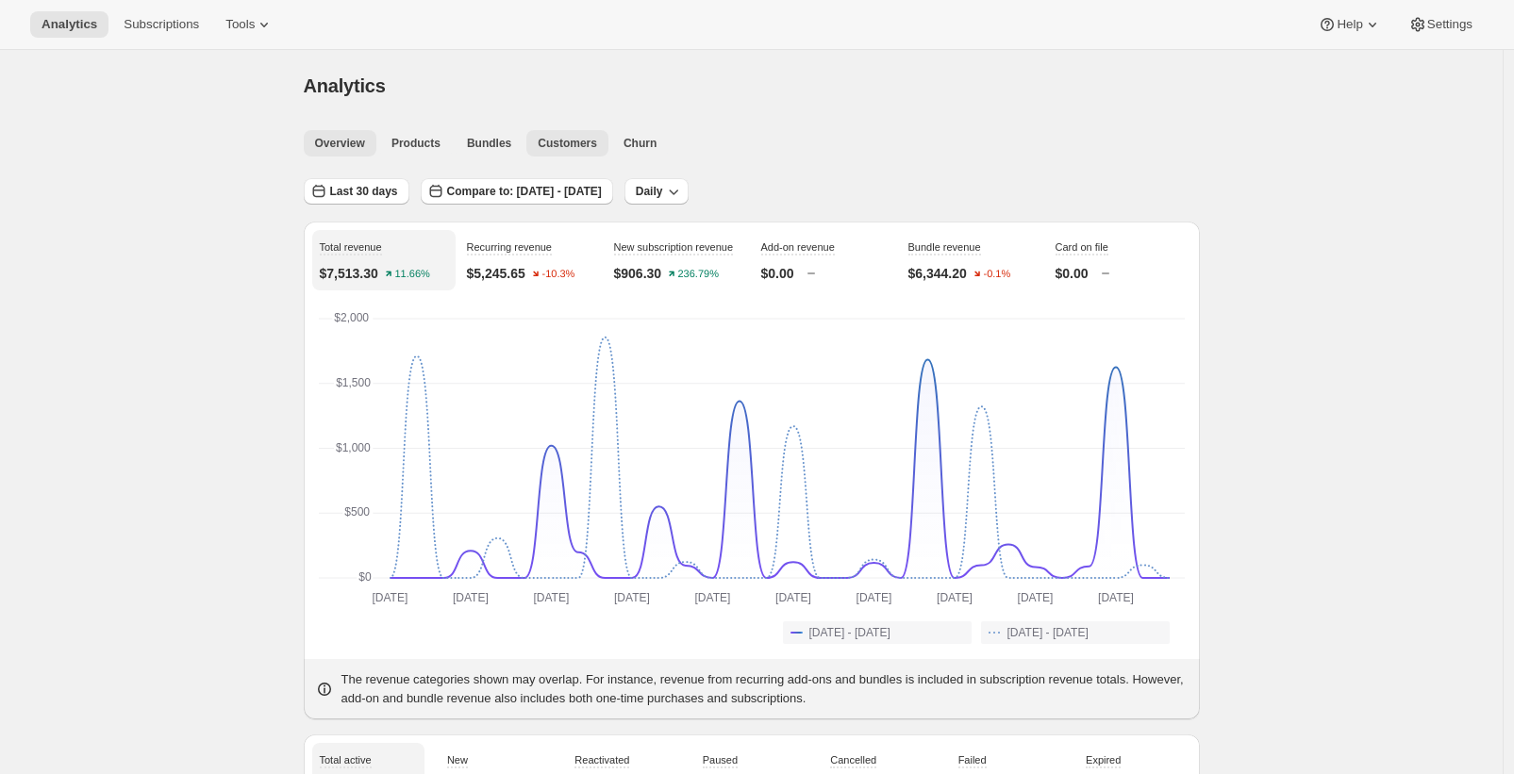
click at [571, 139] on span "Customers" at bounding box center [567, 143] width 59 height 15
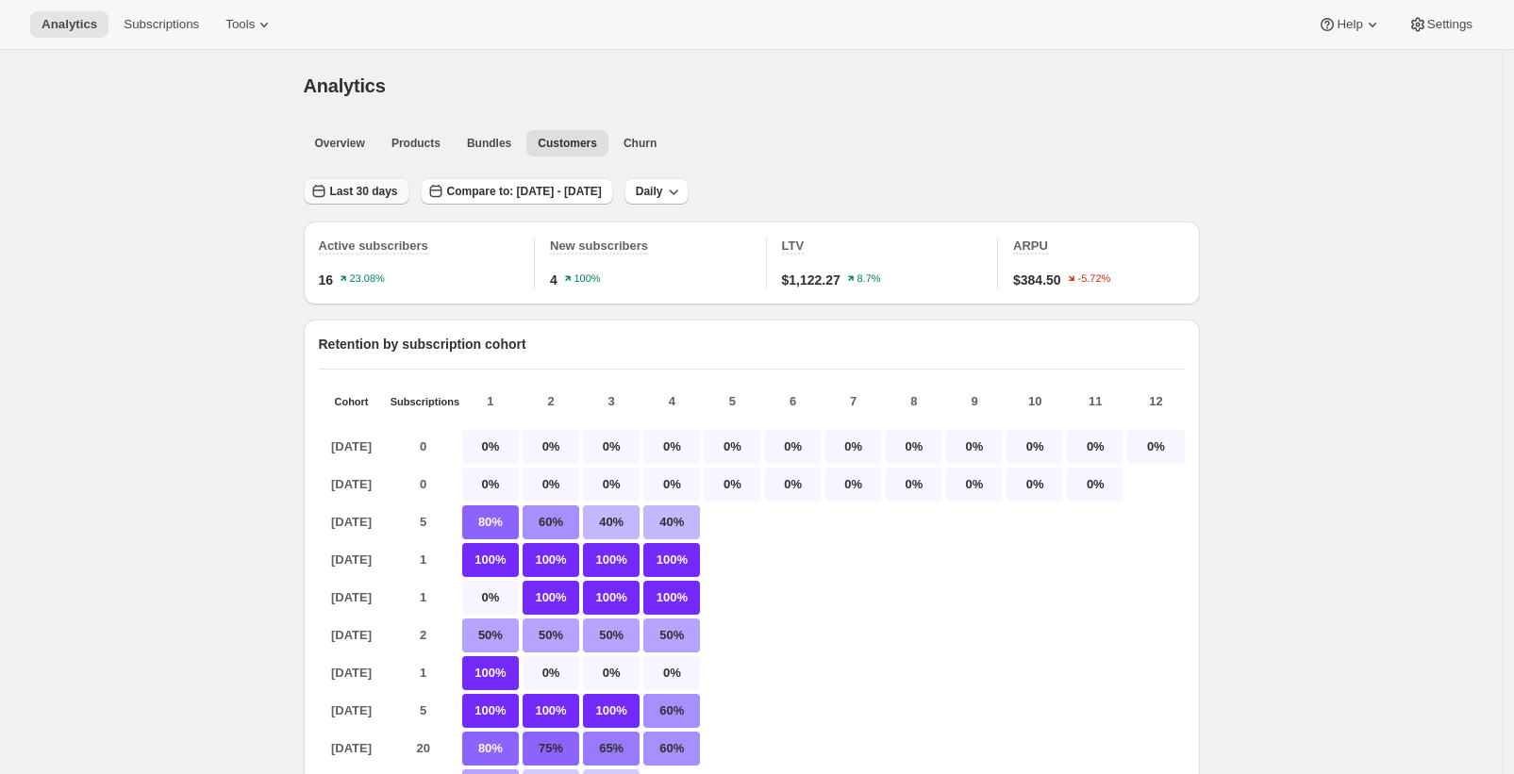
click at [353, 185] on span "Last 30 days" at bounding box center [364, 191] width 68 height 15
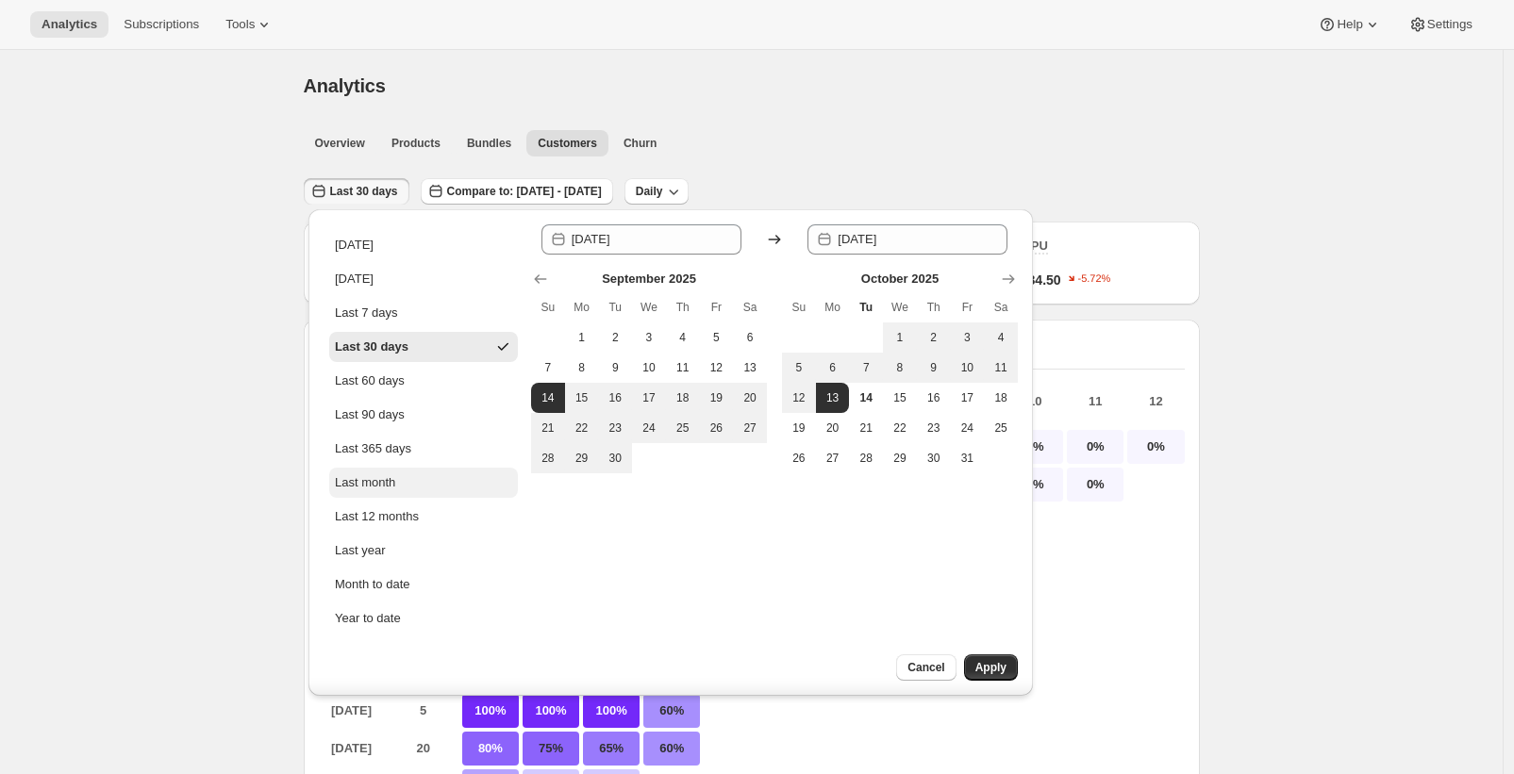
click at [382, 489] on div "Last month" at bounding box center [365, 482] width 60 height 19
type input "[DATE]"
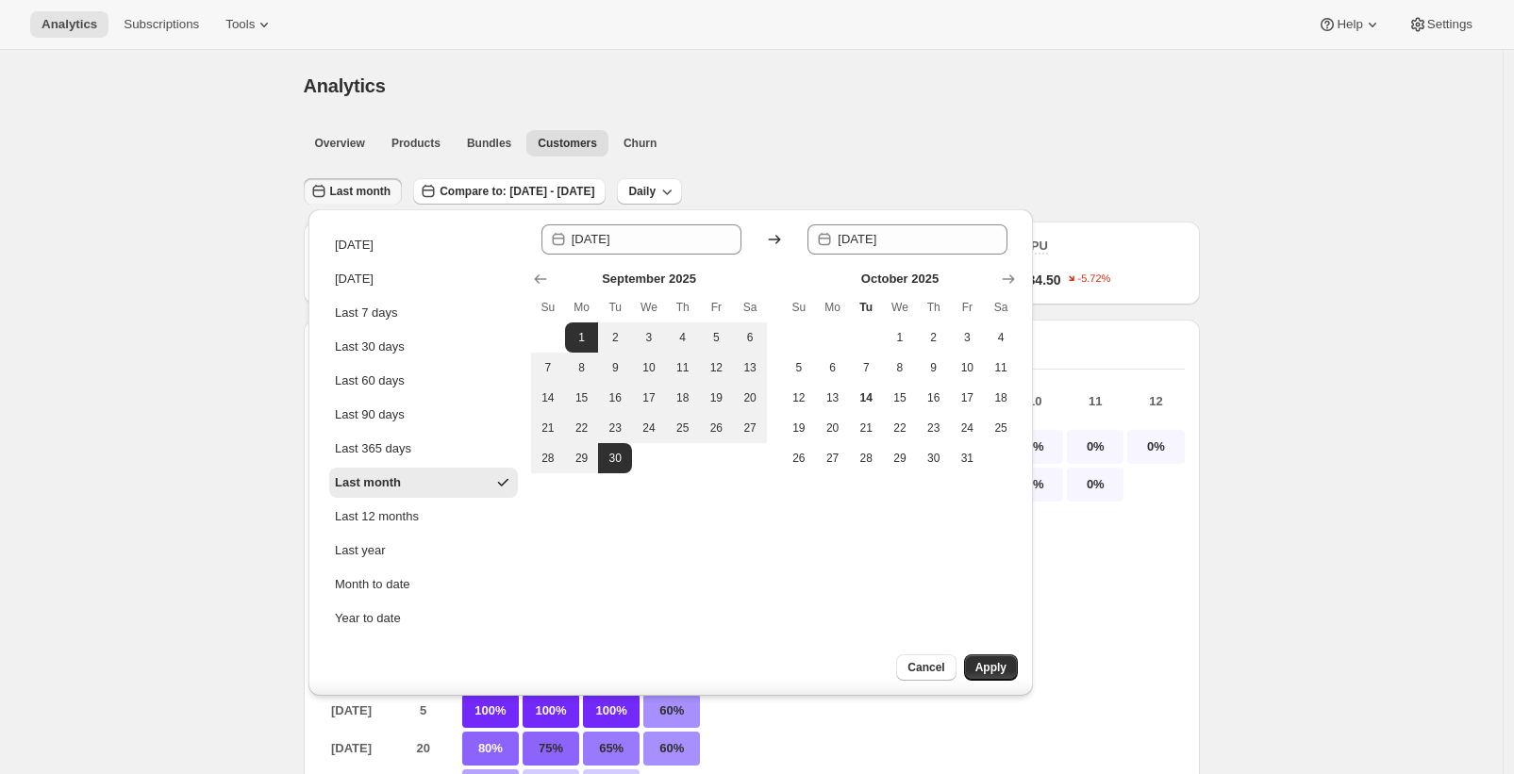
click at [991, 671] on span "Apply" at bounding box center [990, 667] width 31 height 15
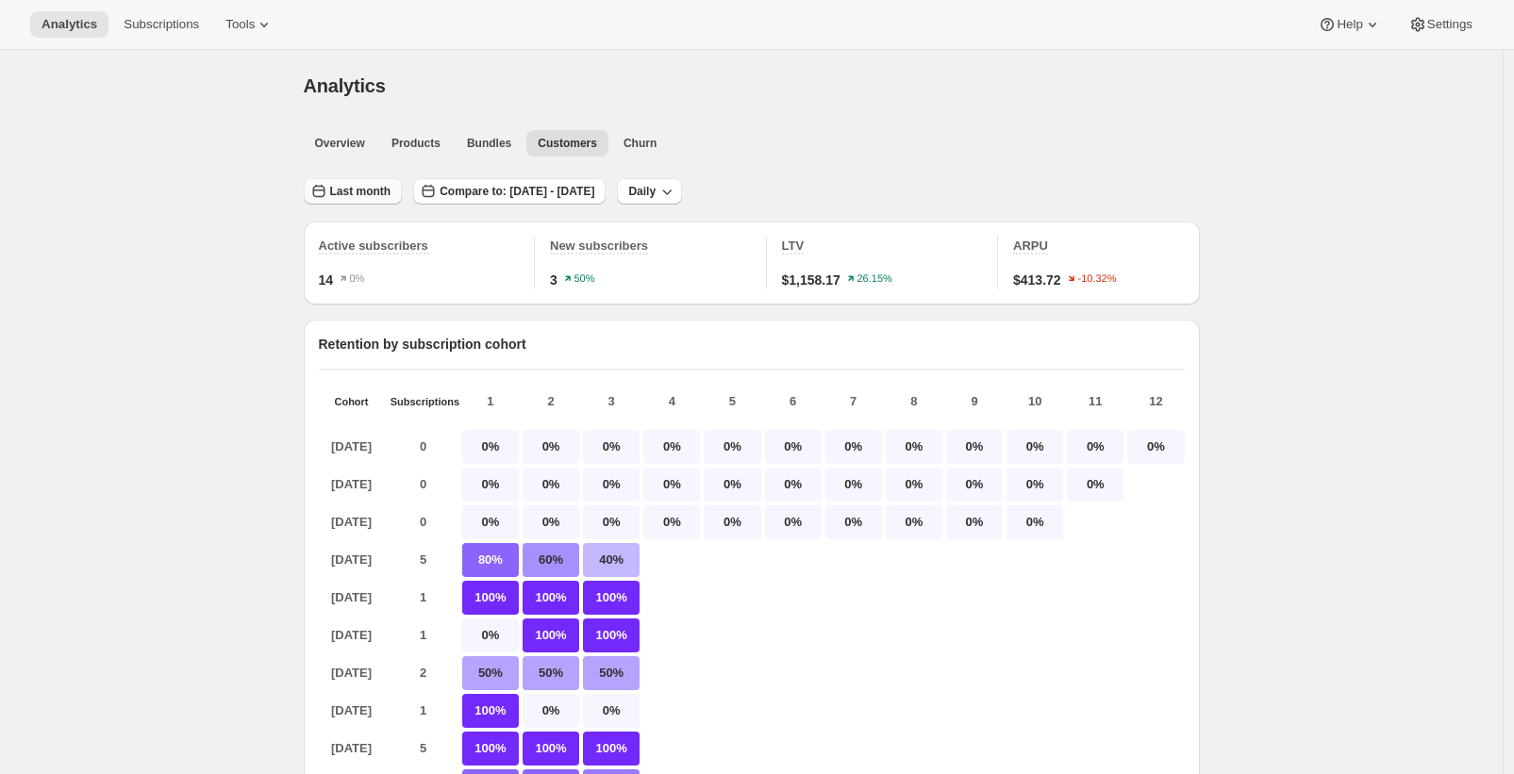
click at [376, 191] on span "Last month" at bounding box center [360, 191] width 61 height 15
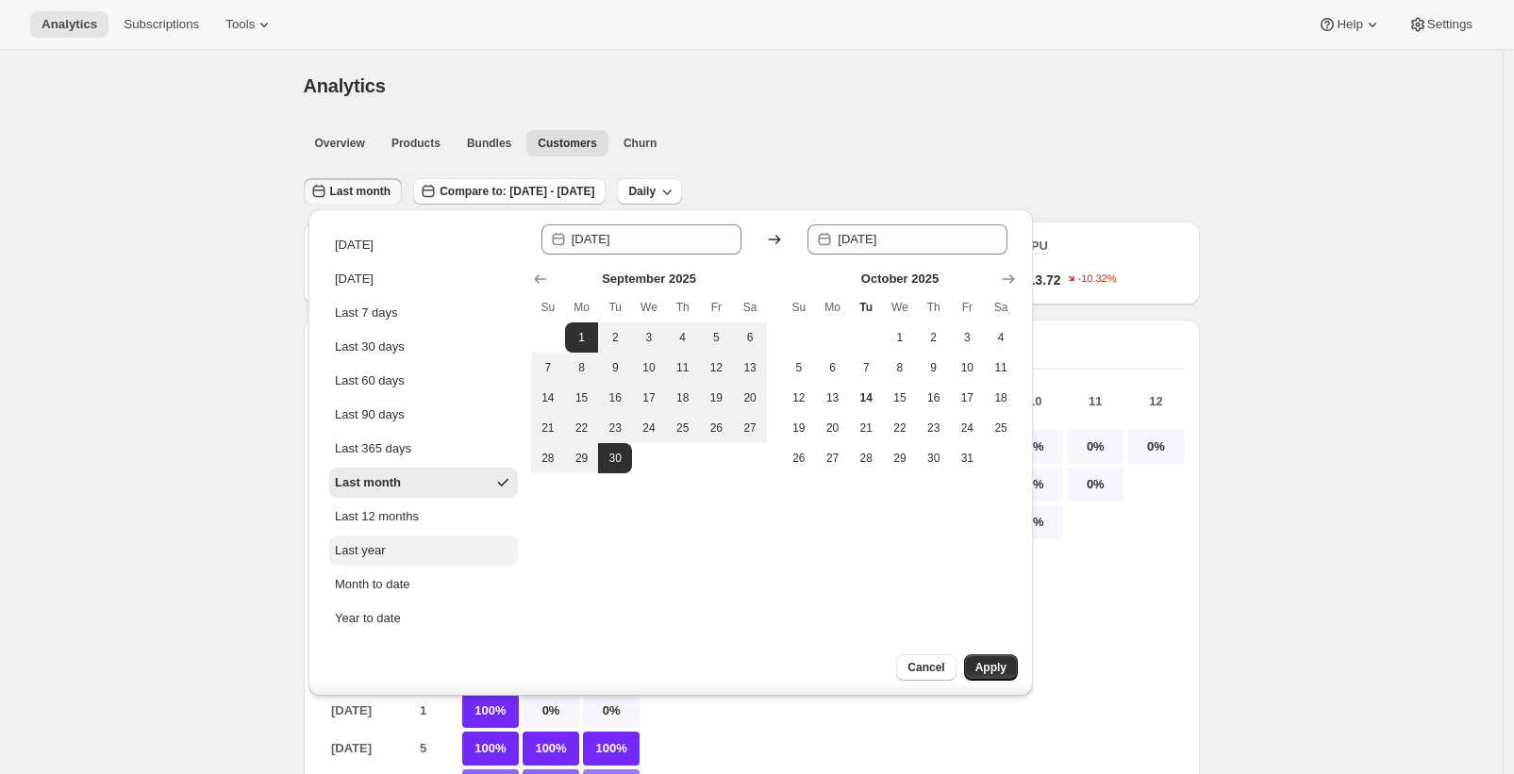
click at [379, 541] on div "Last year" at bounding box center [360, 550] width 50 height 19
type input "[DATE]"
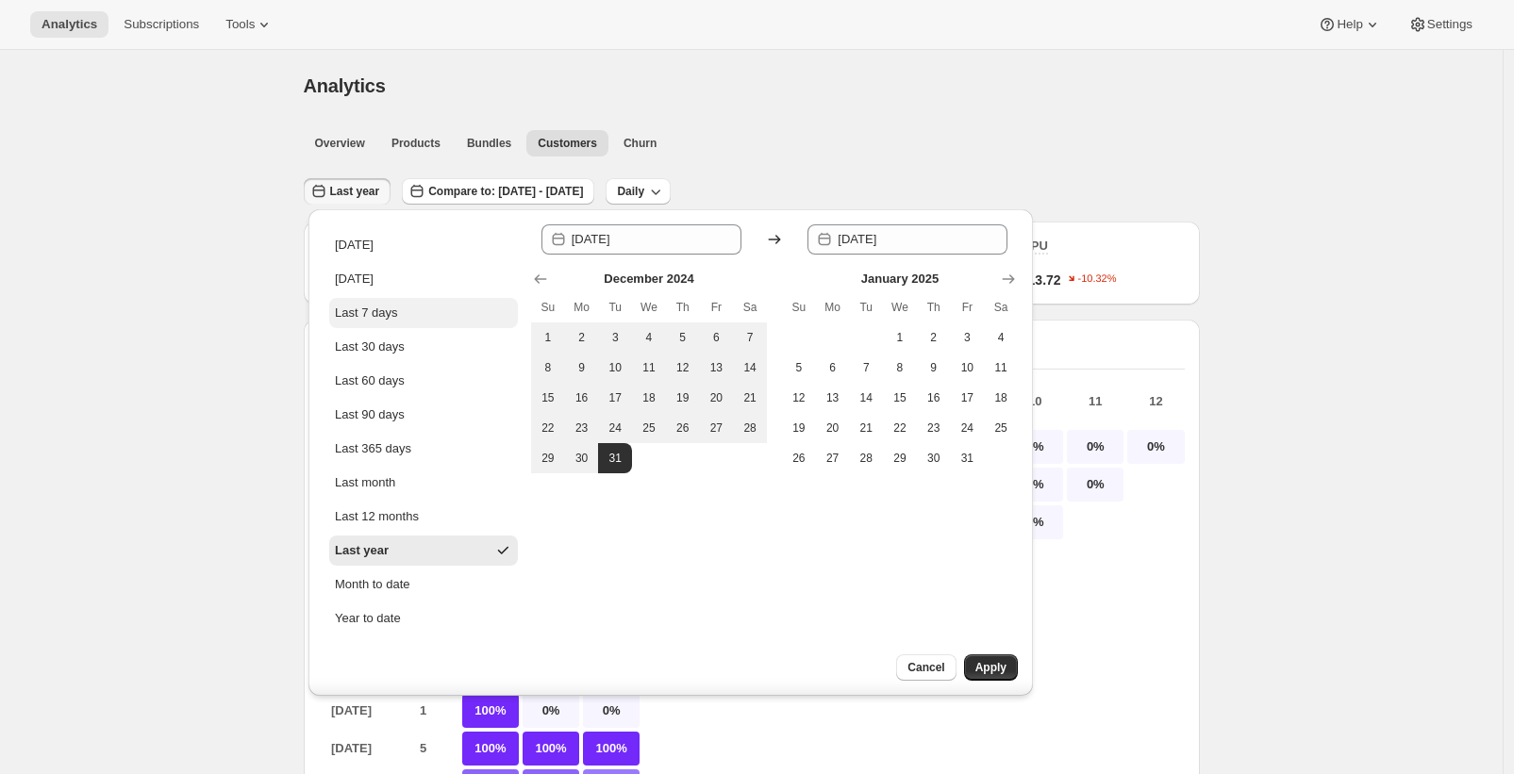
click at [403, 312] on button "Last 7 days" at bounding box center [423, 313] width 189 height 30
type input "[DATE]"
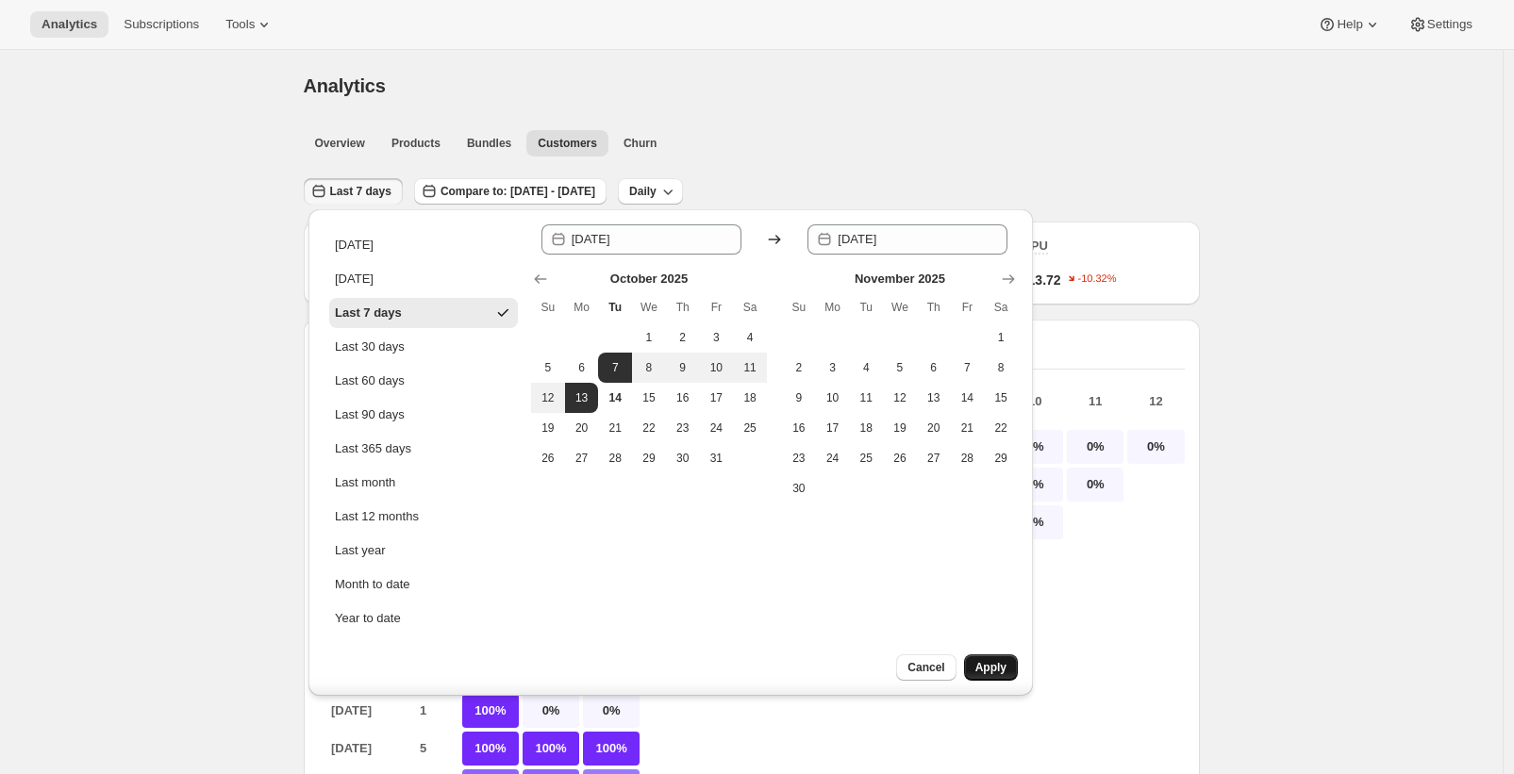
click at [997, 669] on span "Apply" at bounding box center [990, 667] width 31 height 15
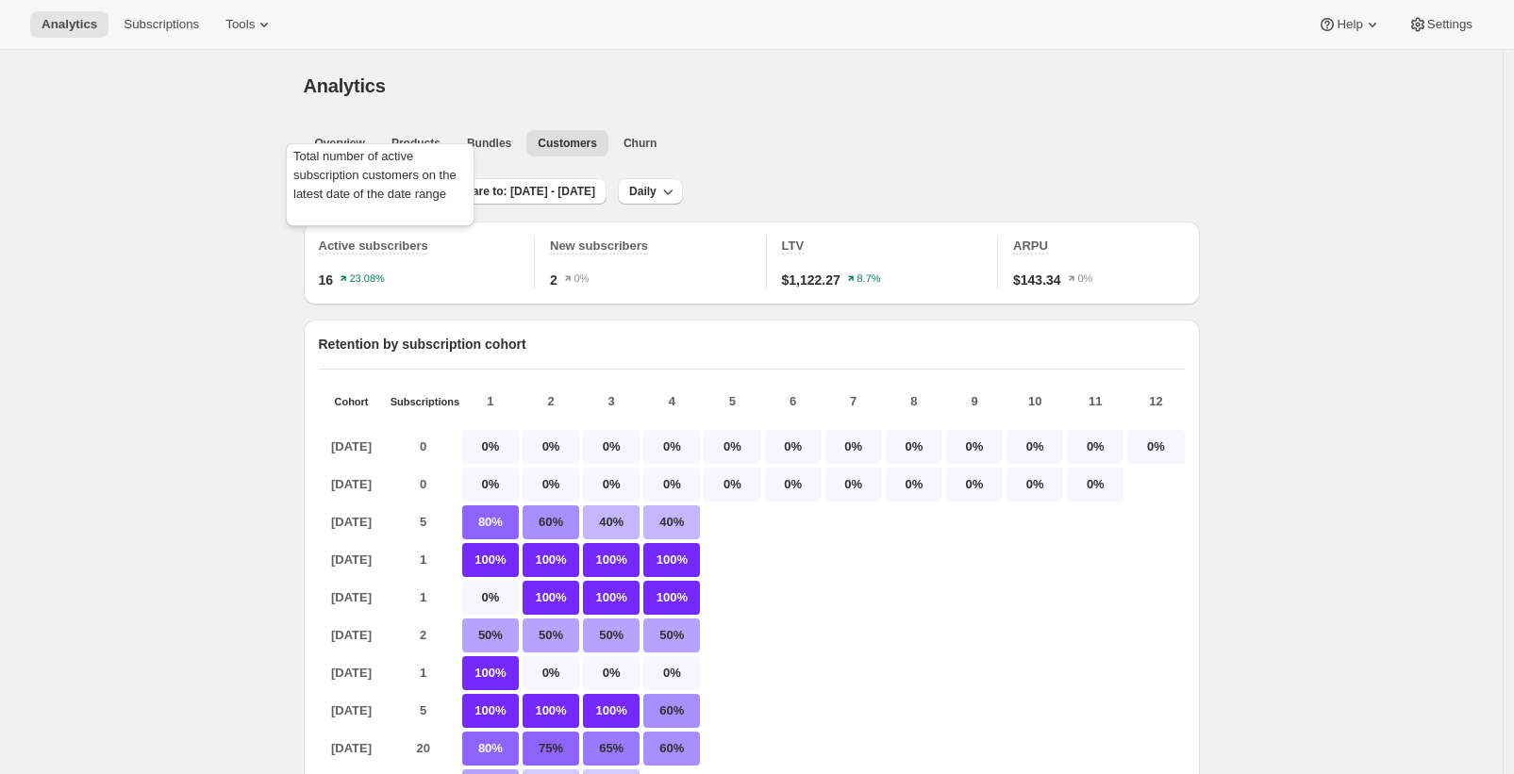
click at [376, 186] on div "Total number of active subscription customers on the latest date of the date ra…" at bounding box center [380, 189] width 196 height 98
click at [550, 196] on span "Compare to: [DATE] - [DATE]" at bounding box center [517, 191] width 155 height 15
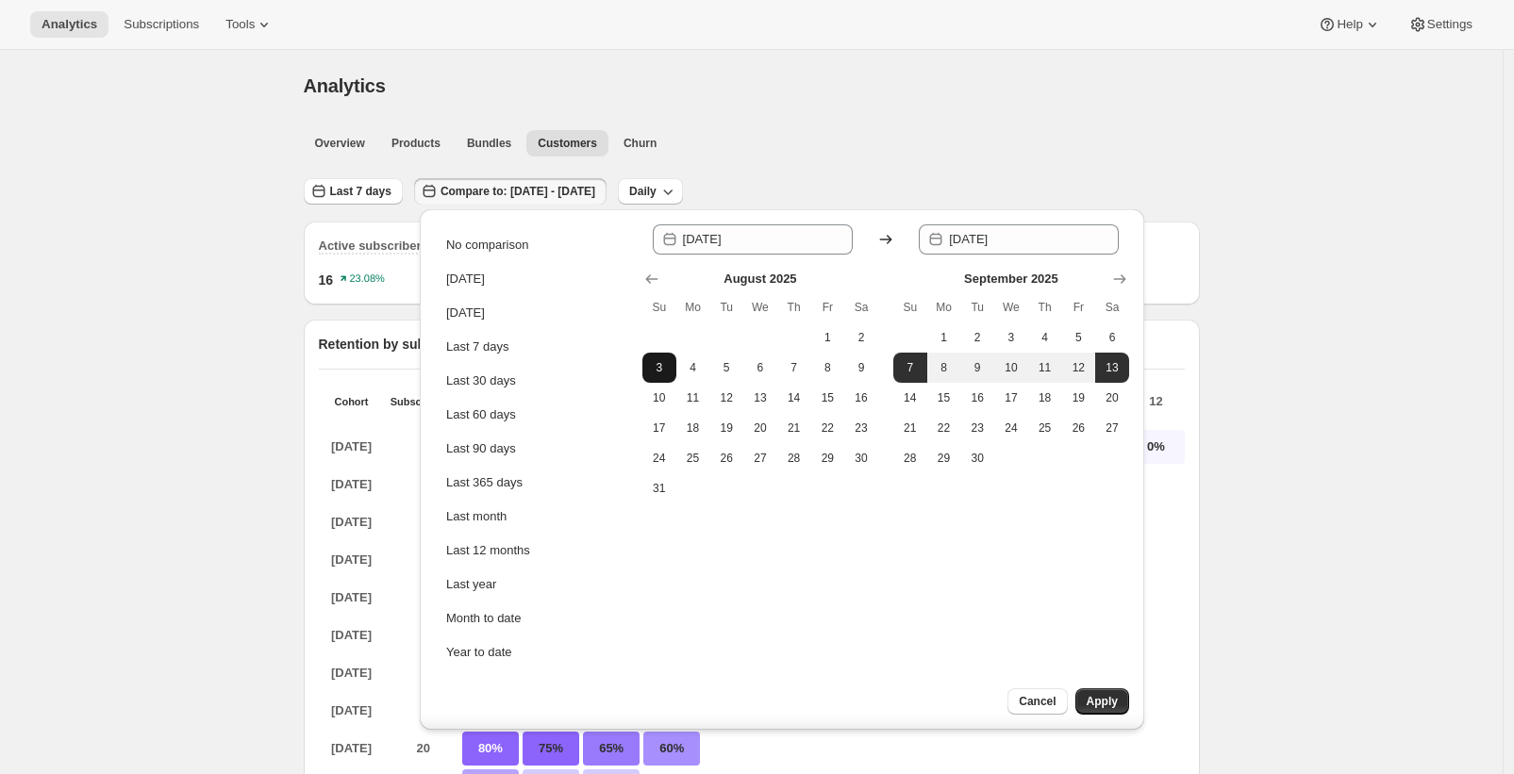
click at [667, 369] on span "3" at bounding box center [659, 367] width 19 height 15
type input "[DATE]"
click at [871, 373] on button "9" at bounding box center [861, 368] width 34 height 30
type input "[DATE]"
click at [1120, 700] on button "Apply" at bounding box center [1102, 702] width 54 height 26
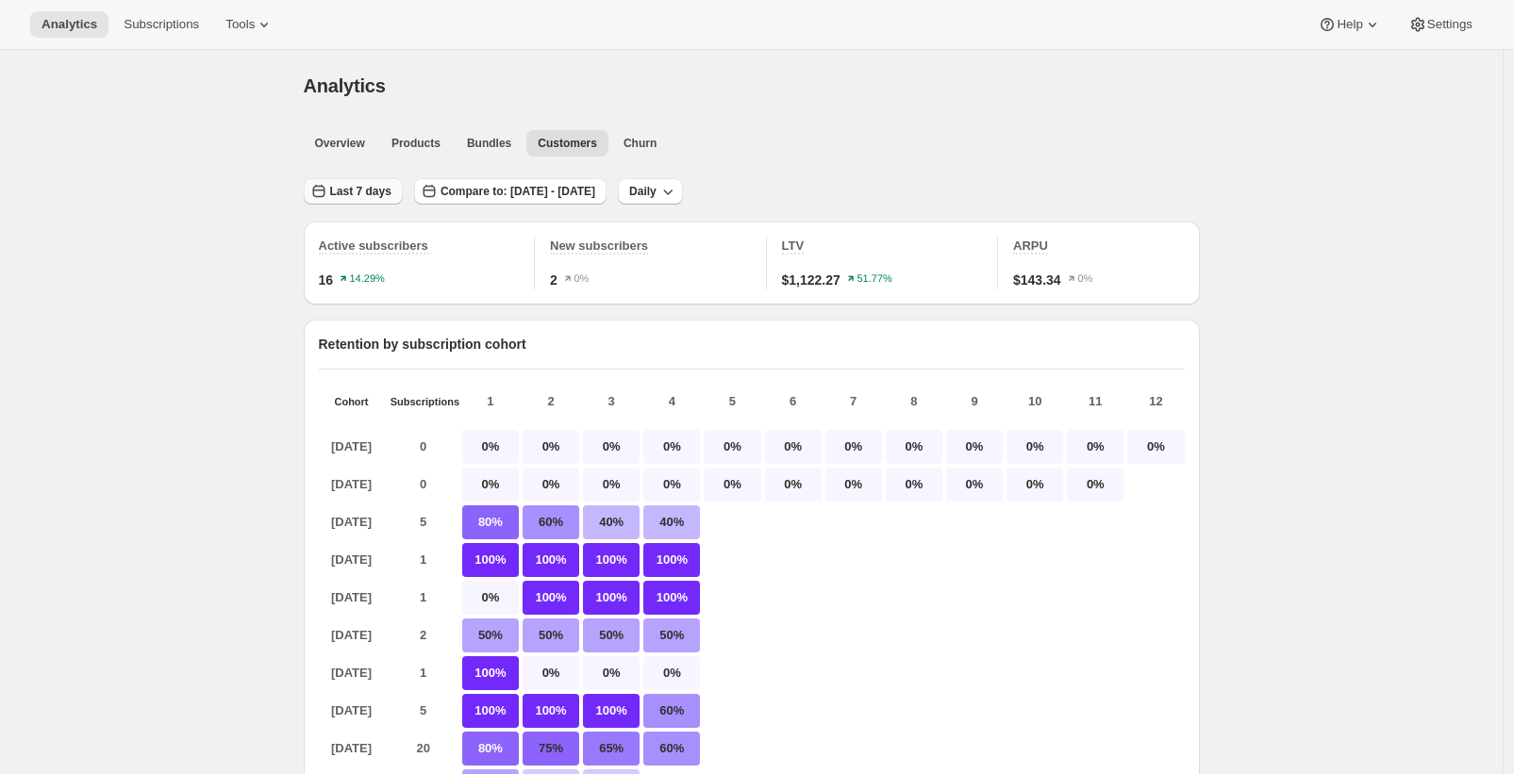
click at [328, 192] on icon "button" at bounding box center [318, 191] width 19 height 19
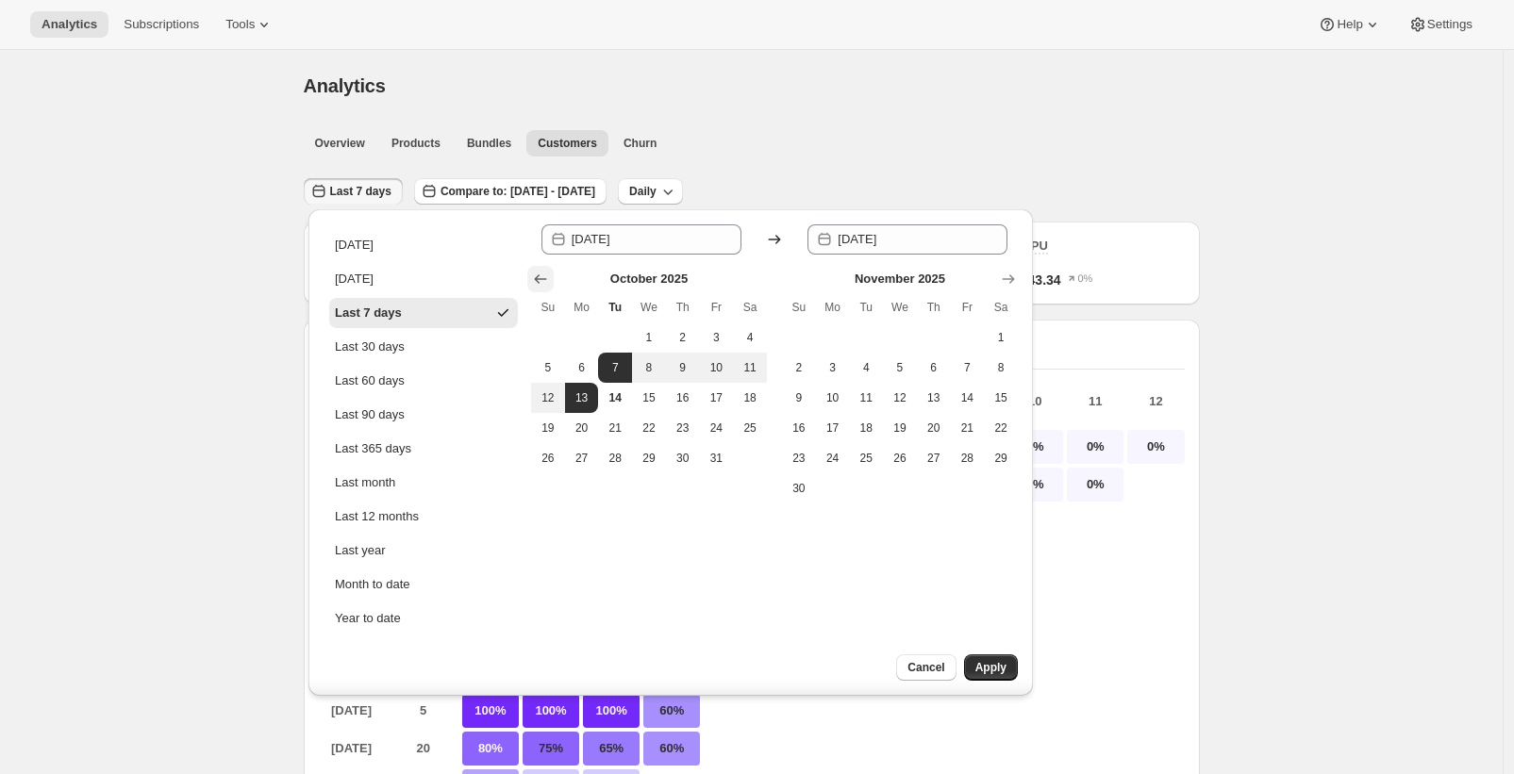
click at [546, 278] on icon "Show previous month, September 2025" at bounding box center [540, 279] width 19 height 19
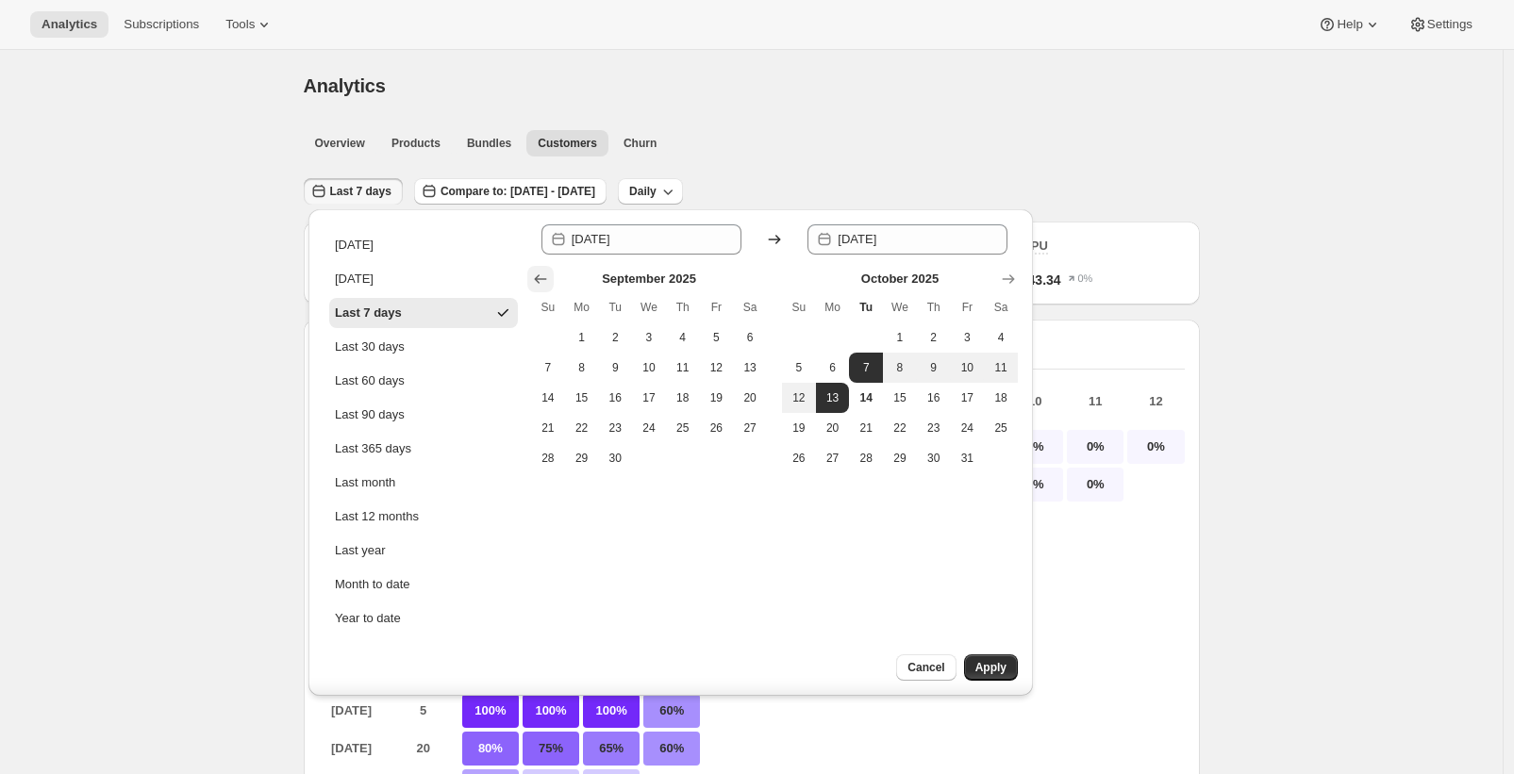
click at [546, 278] on icon "Show previous month, August 2025" at bounding box center [540, 279] width 19 height 19
click at [720, 342] on span "1" at bounding box center [716, 337] width 19 height 15
type input "[DATE]"
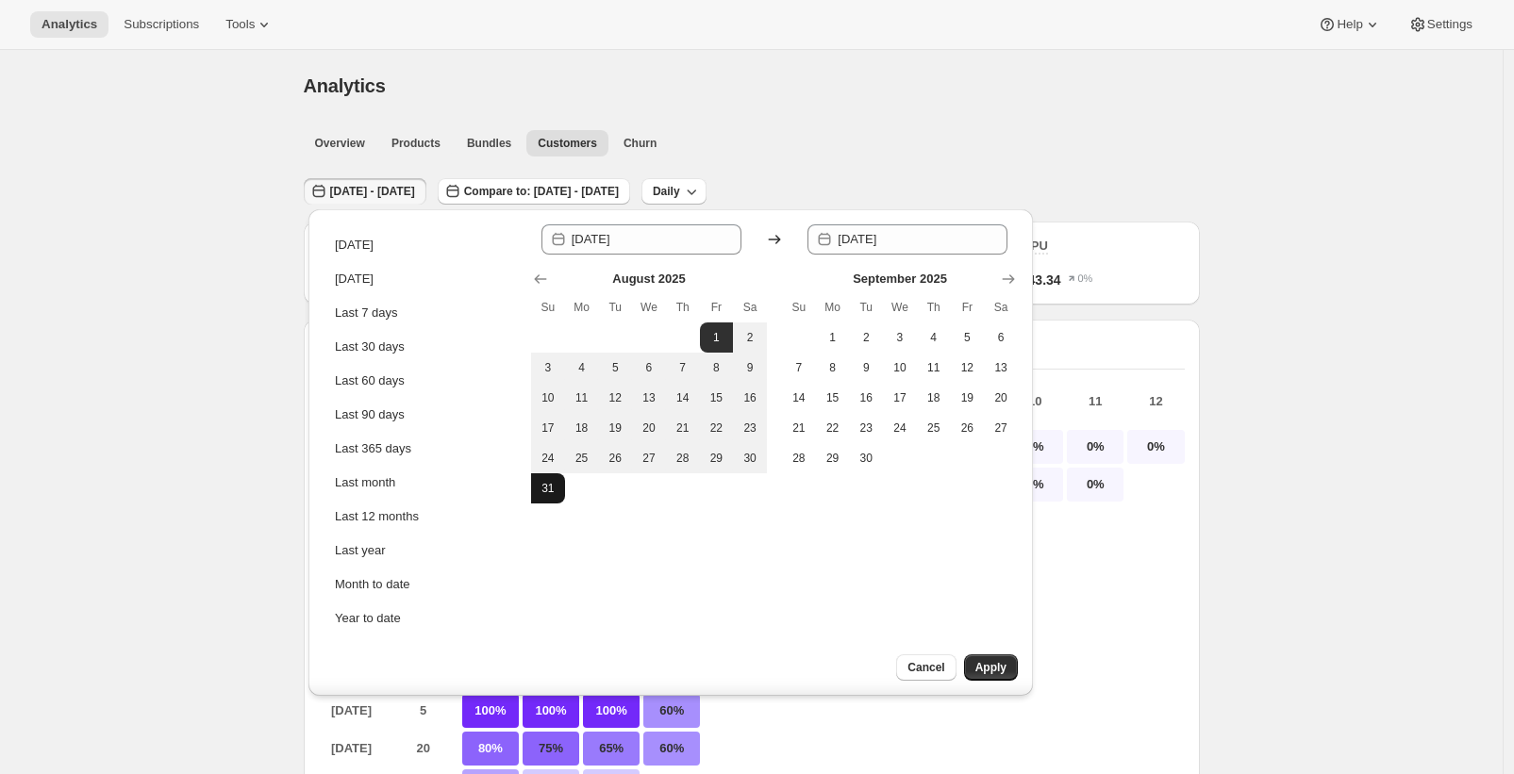
click at [544, 493] on span "31" at bounding box center [548, 488] width 19 height 15
type input "[DATE]"
click at [1013, 672] on button "Apply" at bounding box center [991, 668] width 54 height 26
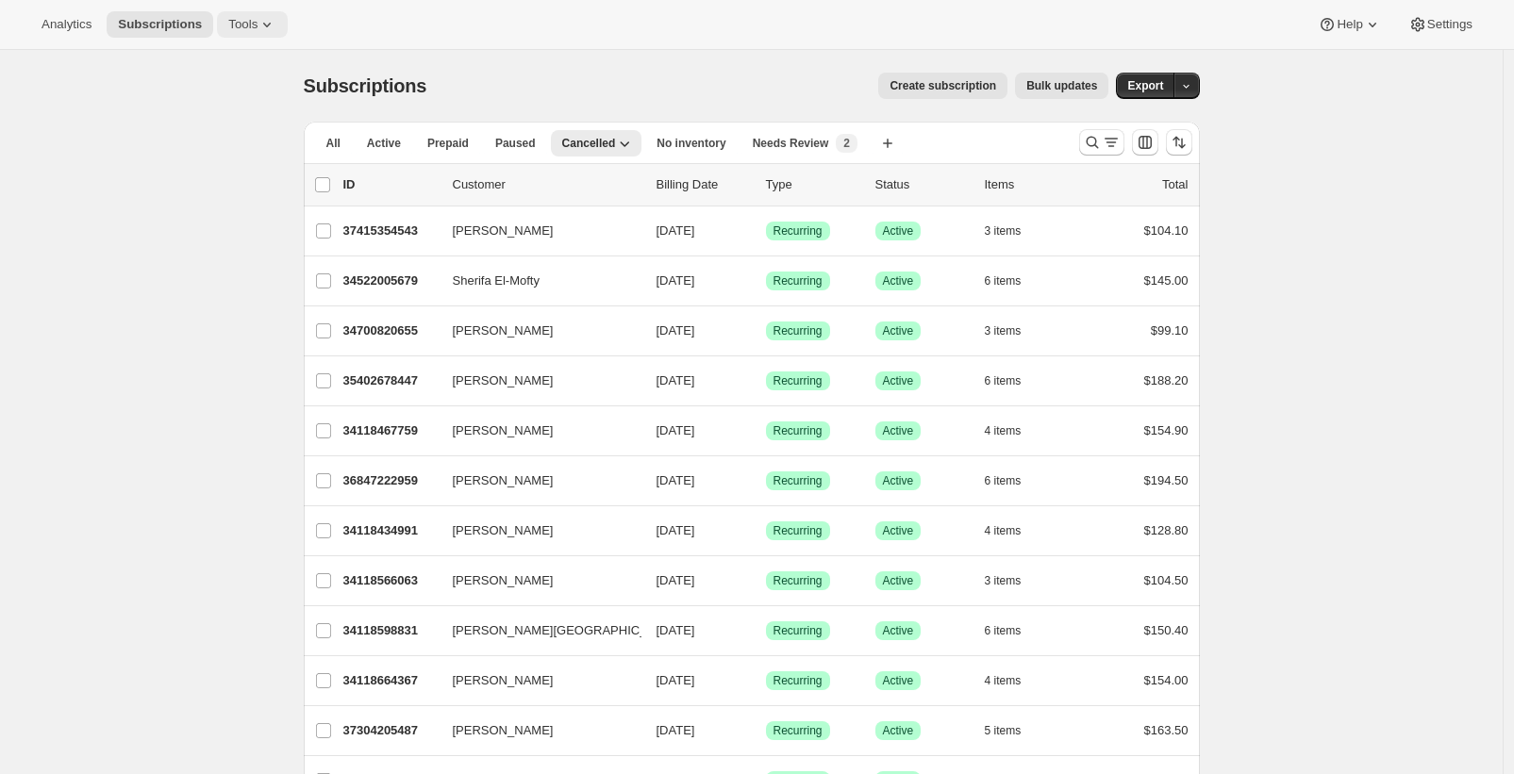
click at [256, 25] on span "Tools" at bounding box center [242, 24] width 29 height 15
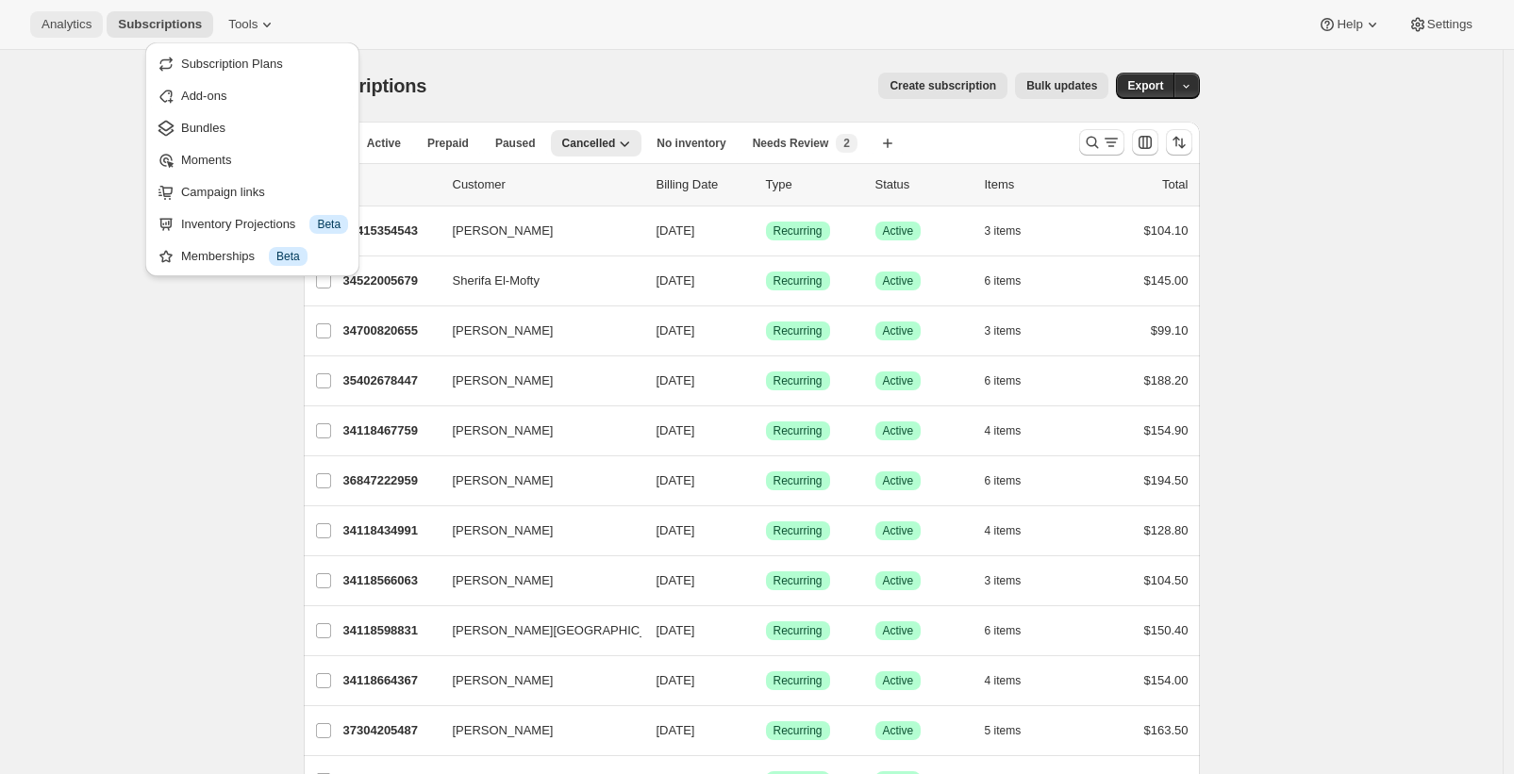
click at [60, 23] on span "Analytics" at bounding box center [66, 24] width 50 height 15
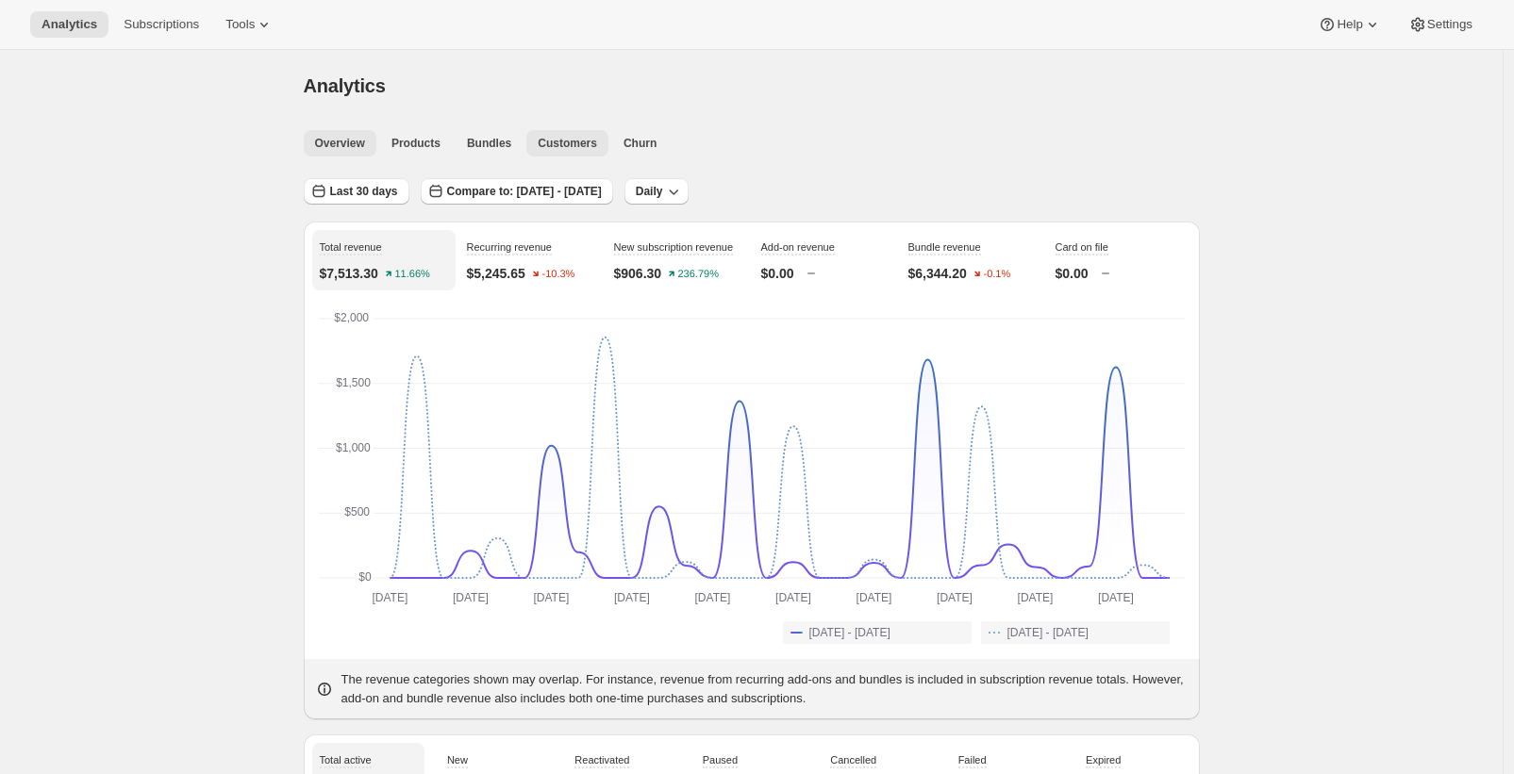
click at [565, 151] on button "Customers" at bounding box center [567, 143] width 82 height 26
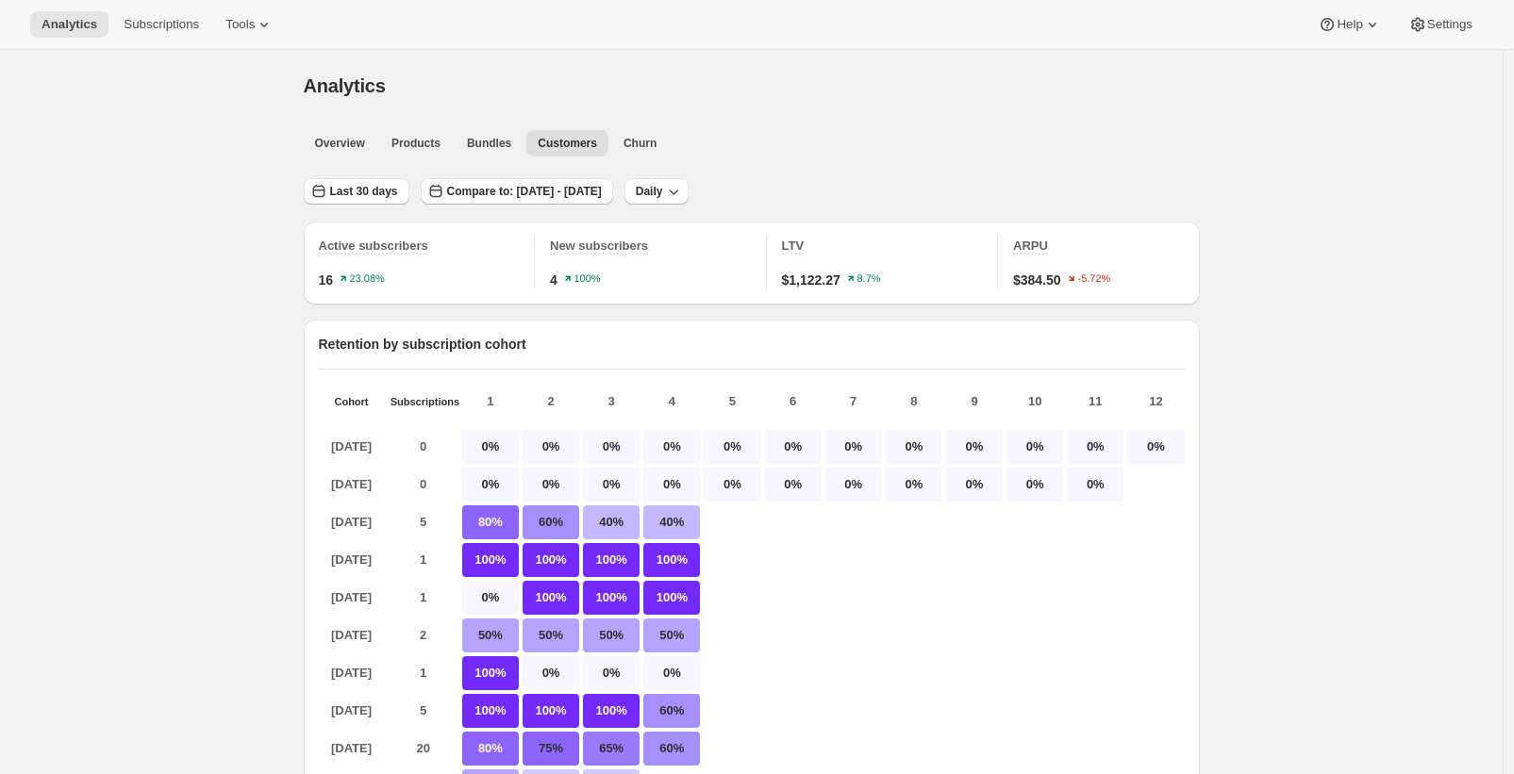
click at [602, 191] on span "Compare to: [DATE] - [DATE]" at bounding box center [524, 191] width 155 height 15
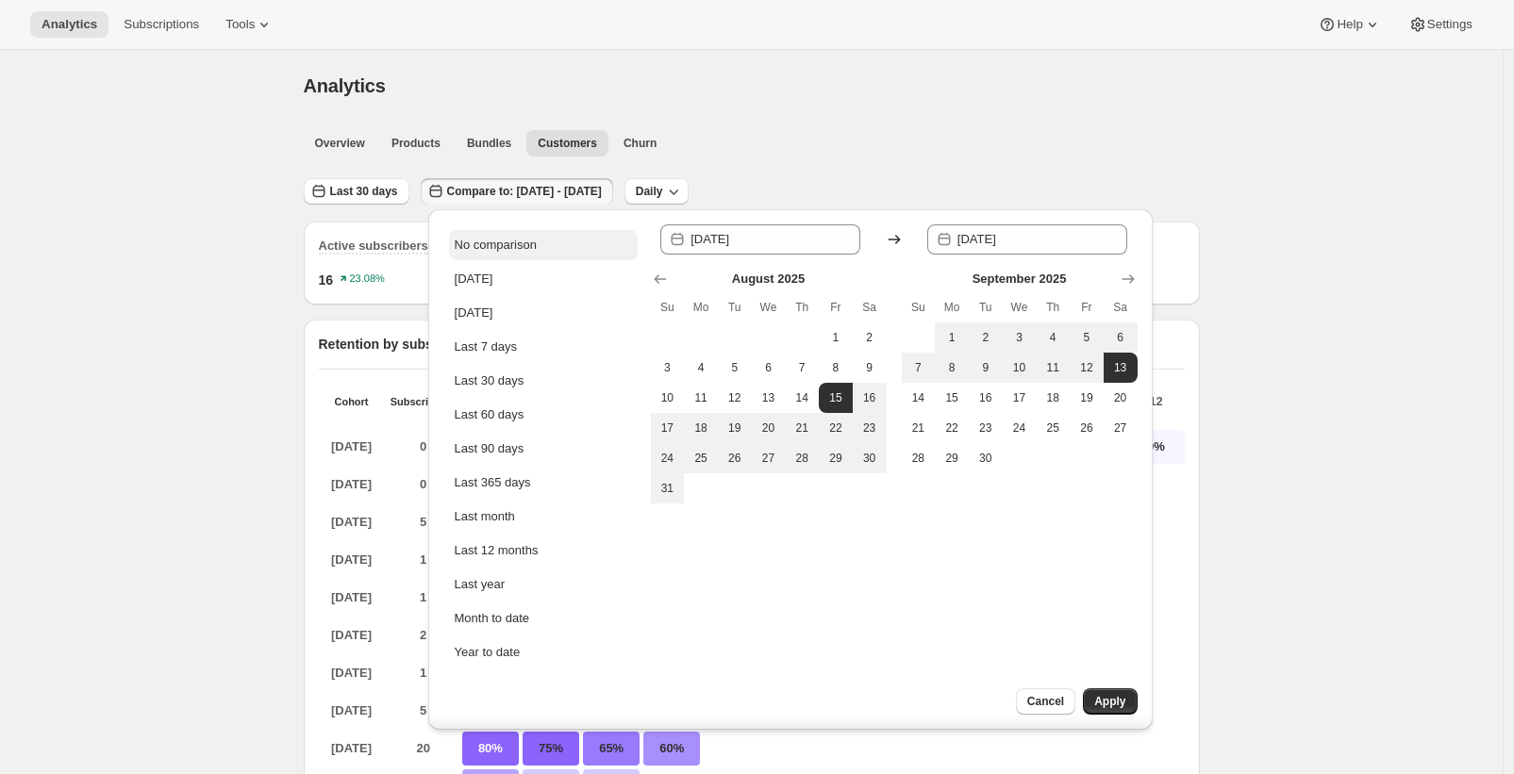
click at [506, 243] on div "No comparison" at bounding box center [496, 245] width 82 height 19
type input "2025-10-14"
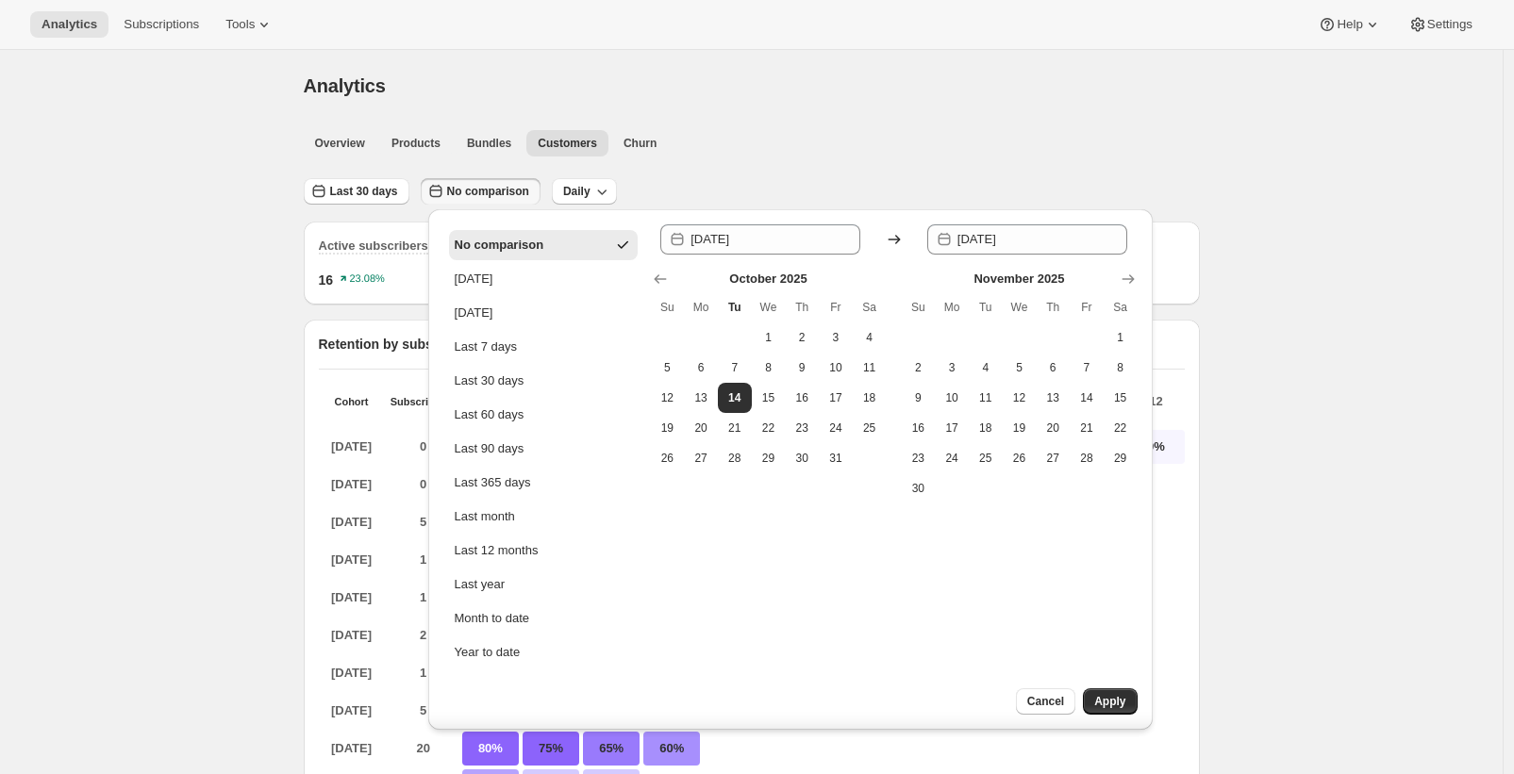
click at [814, 132] on ul "Overview Products Bundles Customers Churn More views" at bounding box center [746, 142] width 892 height 26
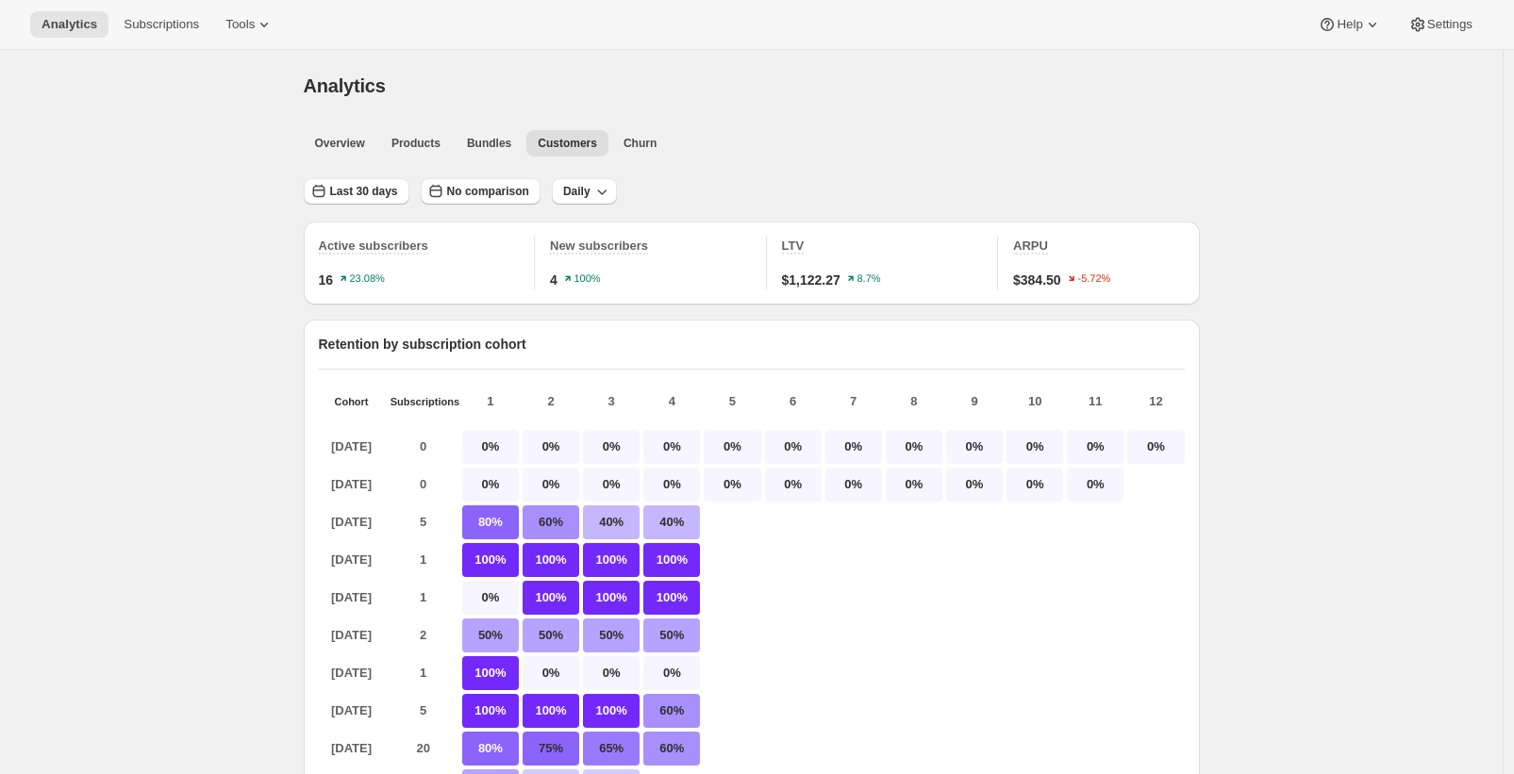
click at [343, 333] on div "Retention by subscription cohort Cohort Subscriptions 1 2 3 4 5 6 7 8 9 10 11 1…" at bounding box center [752, 607] width 896 height 574
click at [506, 464] on p "0%" at bounding box center [490, 447] width 57 height 34
click at [646, 142] on span "Churn" at bounding box center [639, 143] width 33 height 15
